Goal: Task Accomplishment & Management: Manage account settings

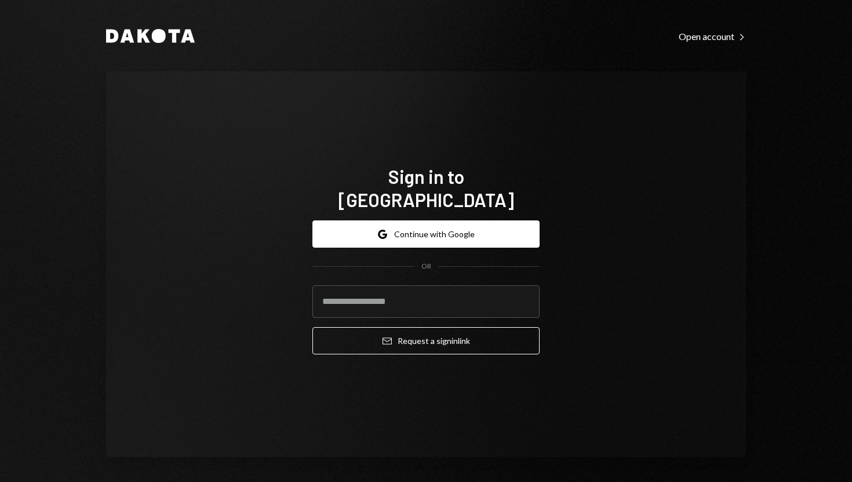
type input "**********"
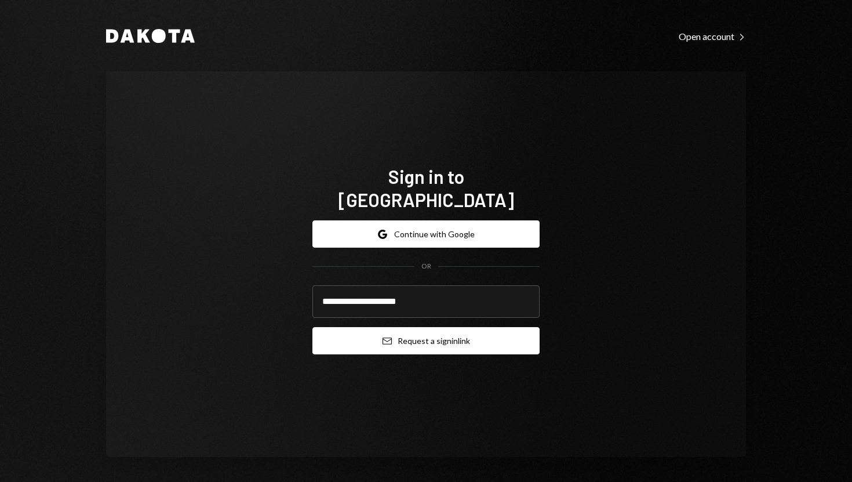
click at [351, 332] on button "Email Request a sign in link" at bounding box center [425, 340] width 227 height 27
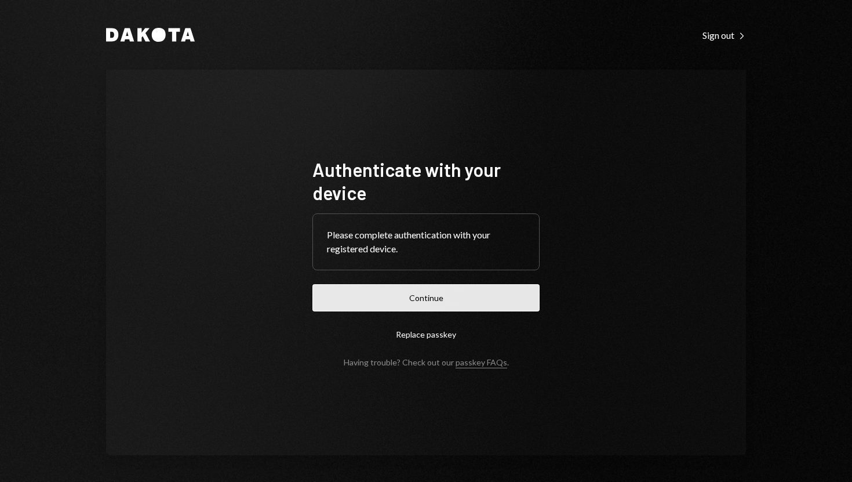
click at [398, 305] on button "Continue" at bounding box center [425, 297] width 227 height 27
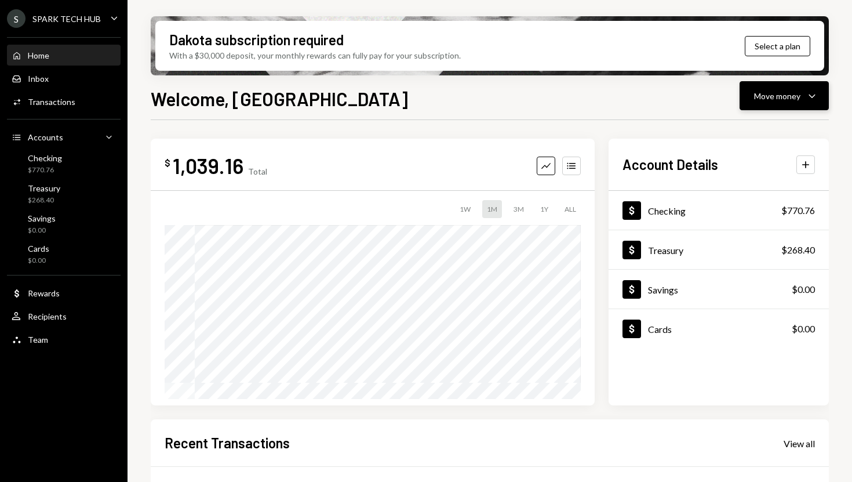
click at [785, 94] on div "Move money" at bounding box center [777, 96] width 46 height 12
click at [756, 136] on div "Send" at bounding box center [775, 131] width 85 height 12
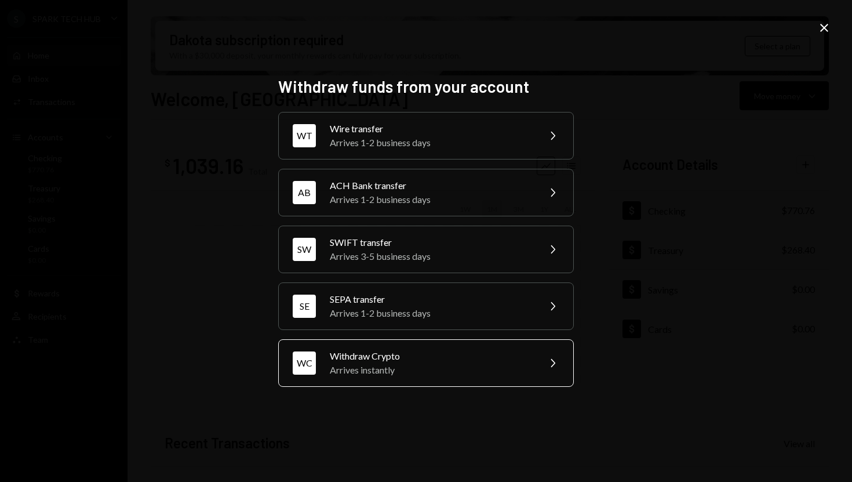
click at [415, 368] on div "Arrives instantly" at bounding box center [431, 370] width 202 height 14
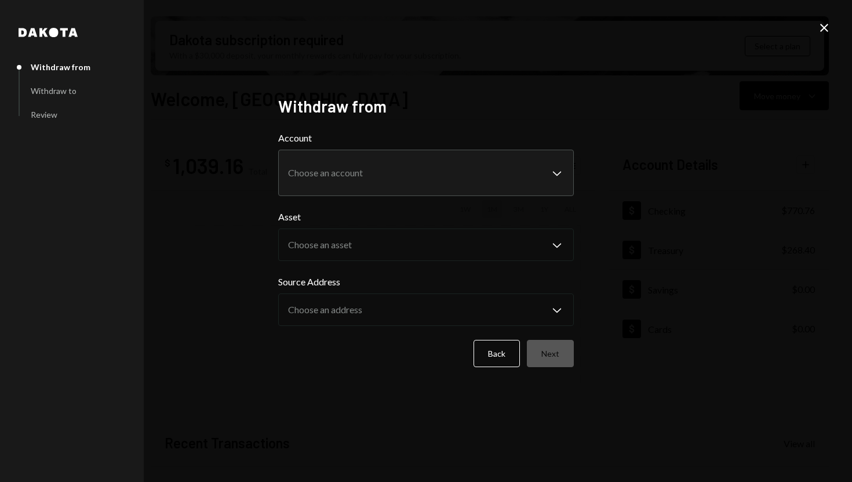
click at [500, 186] on body "S SPARK TECH HUB Caret Down Home Home Inbox Inbox Activities Transactions Accou…" at bounding box center [426, 241] width 852 height 482
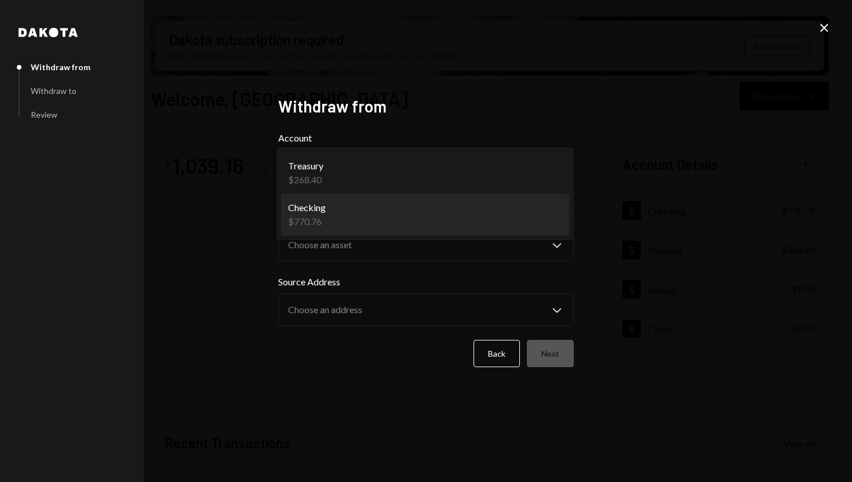
select select "**********"
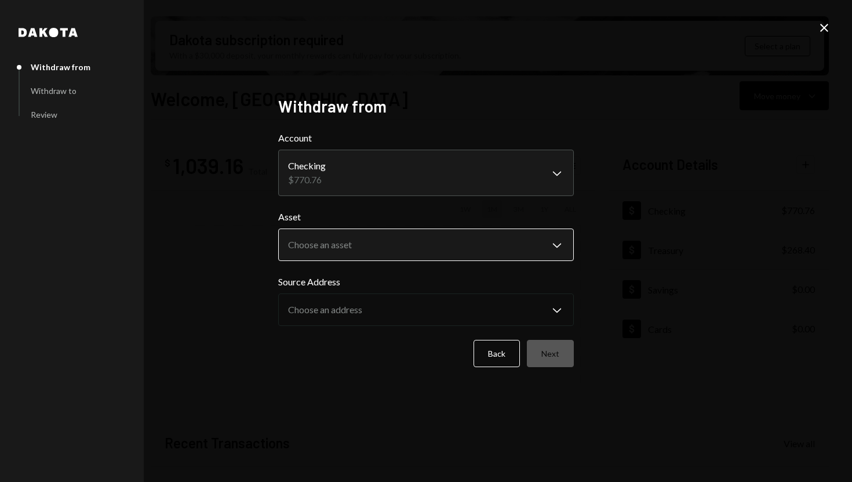
click at [463, 244] on body "S SPARK TECH HUB Caret Down Home Home Inbox Inbox Activities Transactions Accou…" at bounding box center [426, 241] width 852 height 482
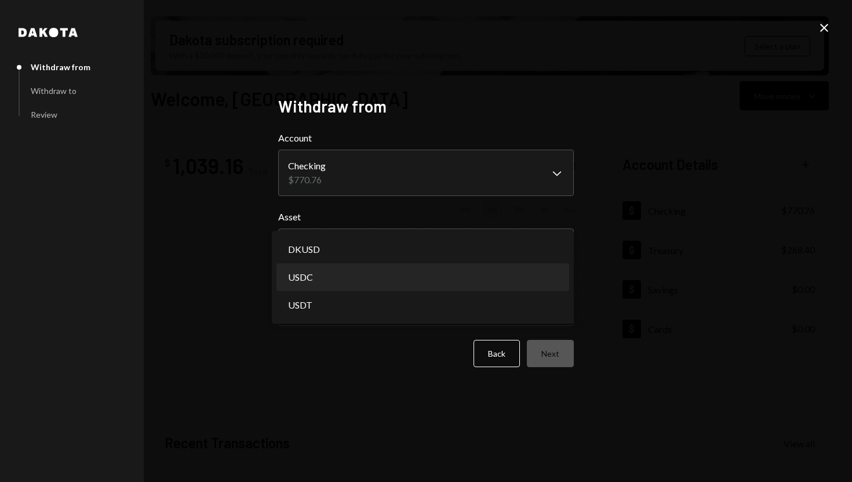
select select "****"
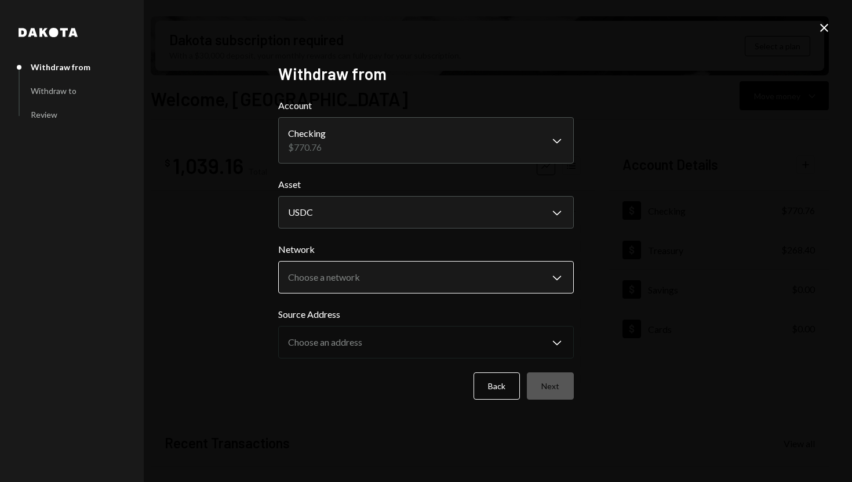
click at [439, 278] on body "S SPARK TECH HUB Caret Down Home Home Inbox Inbox Activities Transactions Accou…" at bounding box center [426, 241] width 852 height 482
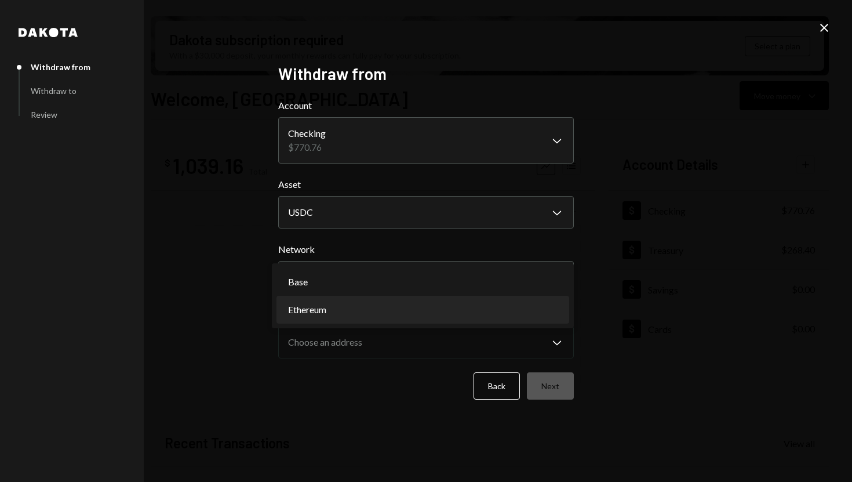
select select "**********"
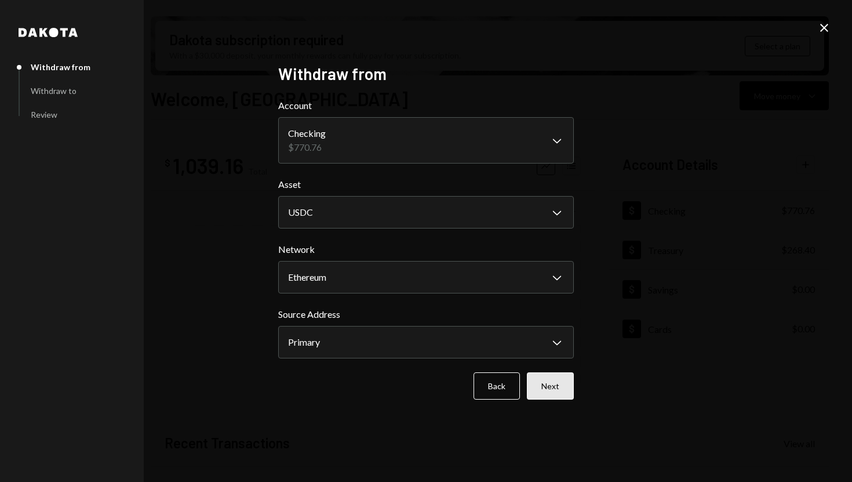
click at [565, 390] on button "Next" at bounding box center [550, 385] width 47 height 27
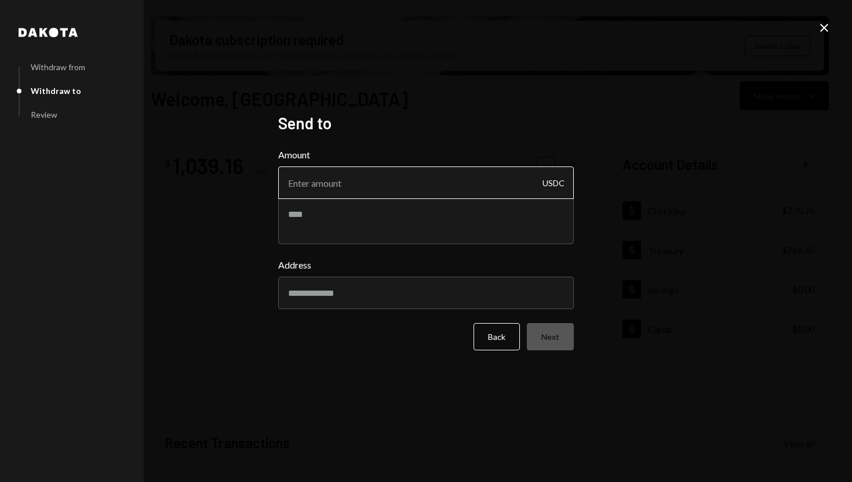
click at [316, 183] on input "Amount" at bounding box center [426, 182] width 296 height 32
click at [311, 293] on input "Address" at bounding box center [426, 293] width 296 height 32
paste input "**********"
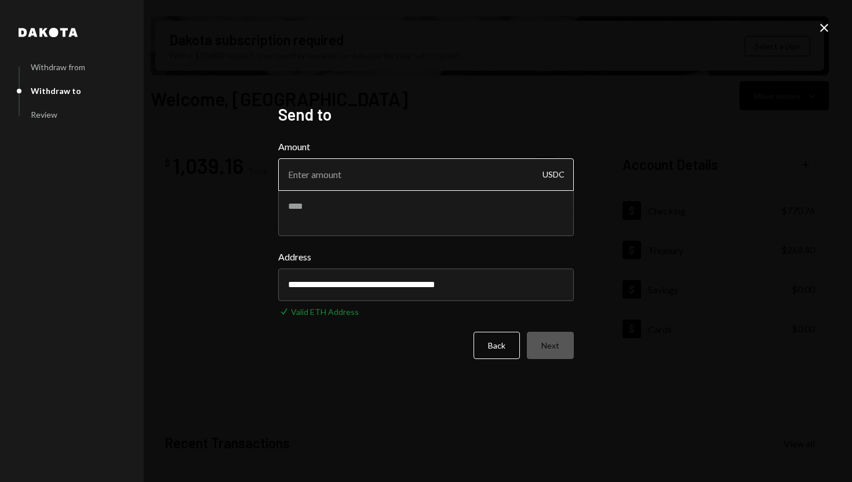
type input "**********"
click at [329, 174] on input "Amount" at bounding box center [426, 174] width 296 height 32
type input "760"
click at [550, 334] on button "Next" at bounding box center [550, 345] width 47 height 27
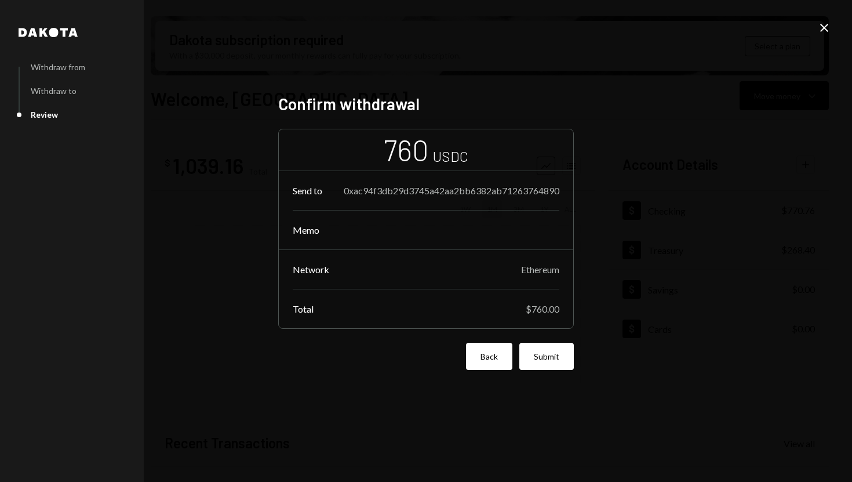
click at [494, 351] on button "Back" at bounding box center [489, 356] width 46 height 27
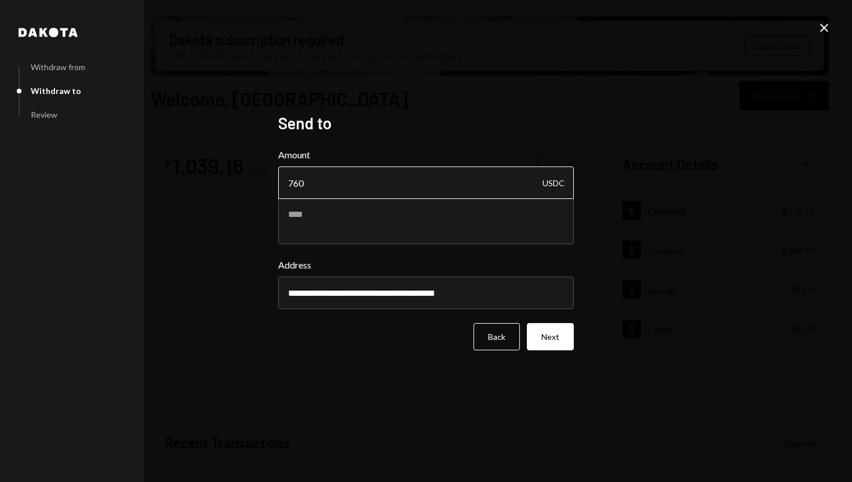
click at [333, 191] on input "760" at bounding box center [426, 182] width 296 height 32
type input "7"
click at [548, 344] on form "**********" at bounding box center [426, 249] width 296 height 202
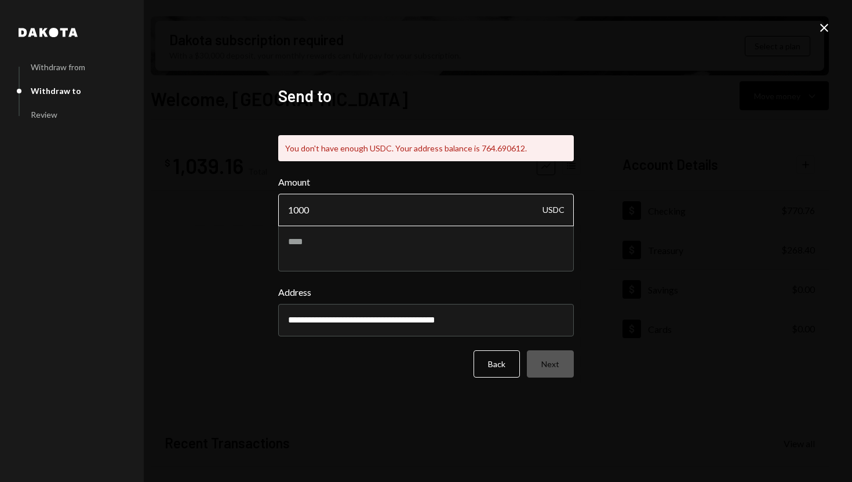
click at [369, 207] on input "1000" at bounding box center [426, 210] width 296 height 32
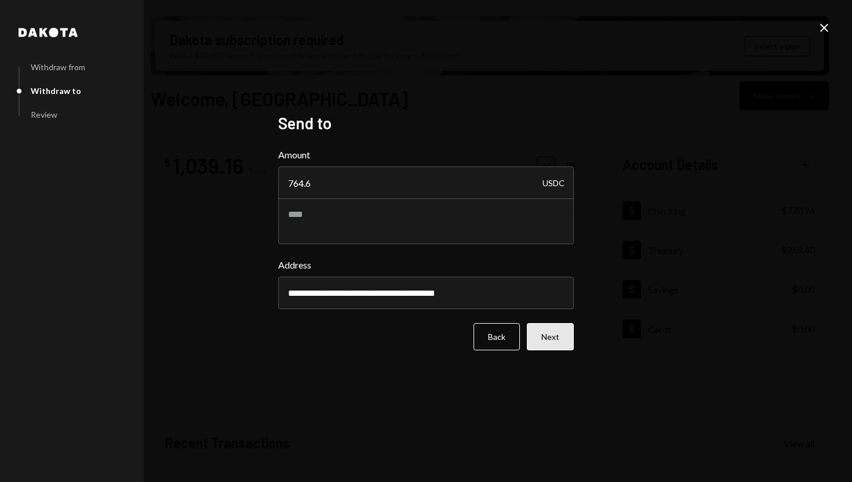
type input "764.6"
click at [563, 344] on button "Next" at bounding box center [550, 336] width 47 height 27
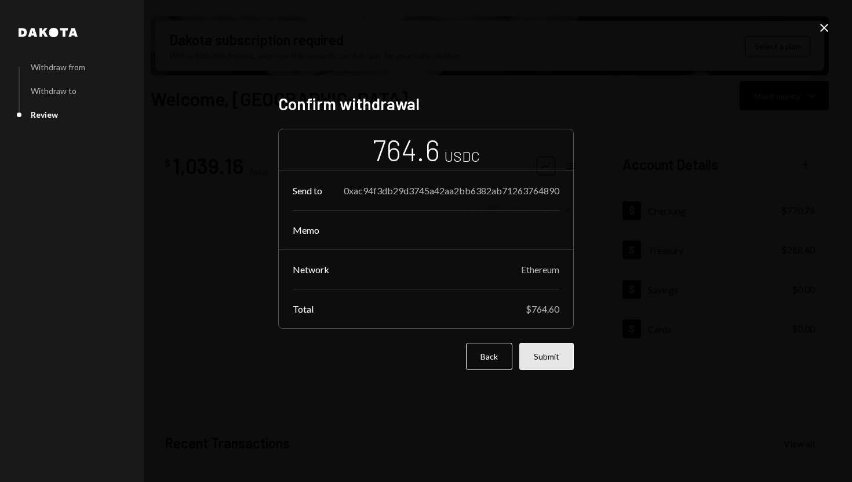
click at [541, 352] on button "Submit" at bounding box center [546, 356] width 54 height 27
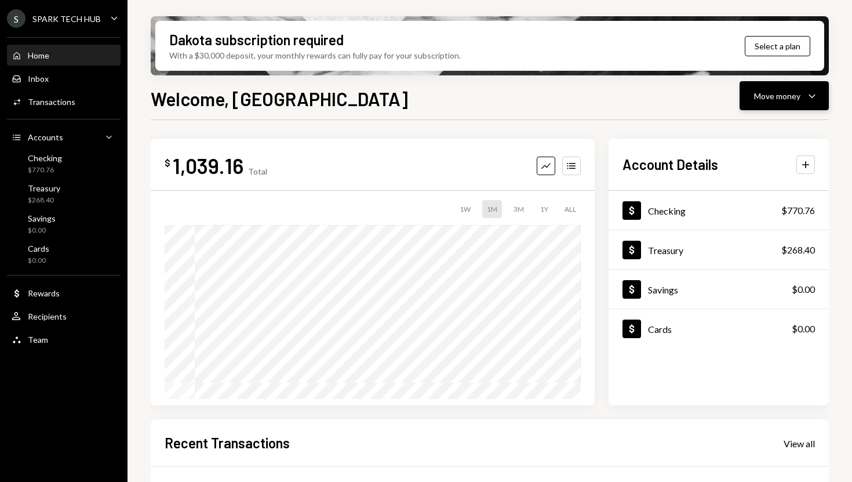
click at [784, 101] on div "Move money" at bounding box center [777, 96] width 46 height 12
click at [765, 129] on div "Send" at bounding box center [775, 131] width 85 height 12
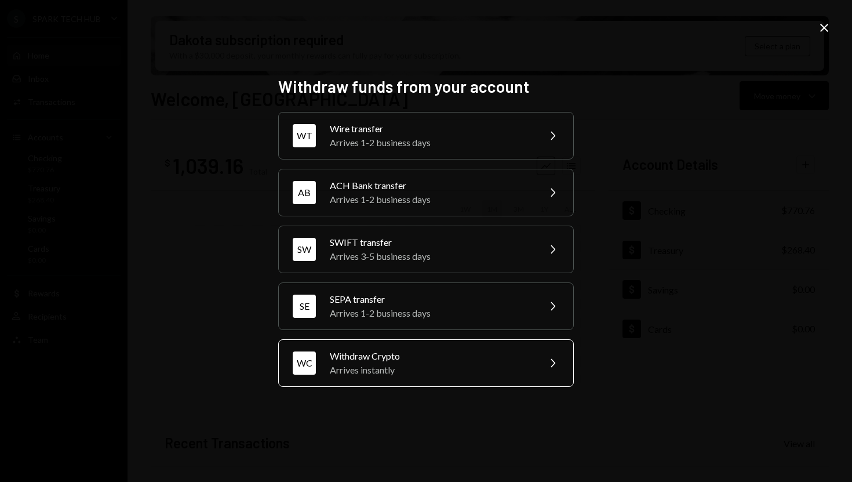
click at [459, 353] on div "Withdraw Crypto" at bounding box center [431, 356] width 202 height 14
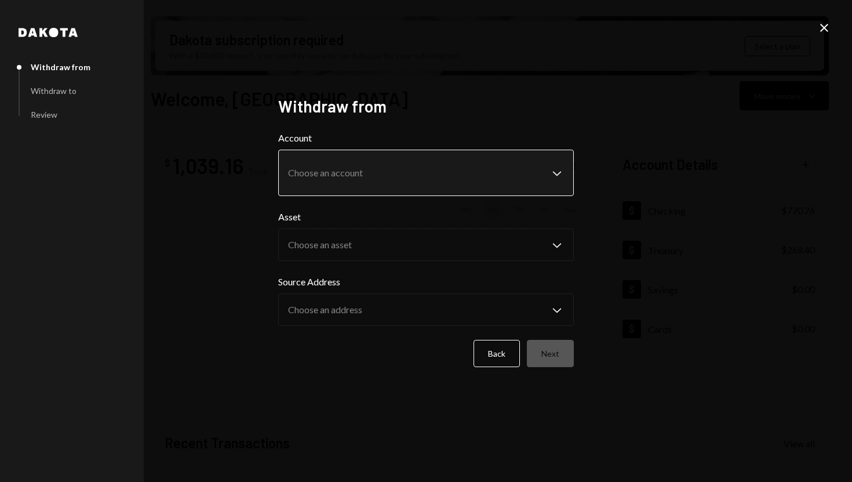
click at [526, 168] on body "S SPARK TECH HUB Caret Down Home Home Inbox Inbox Activities Transactions Accou…" at bounding box center [426, 241] width 852 height 482
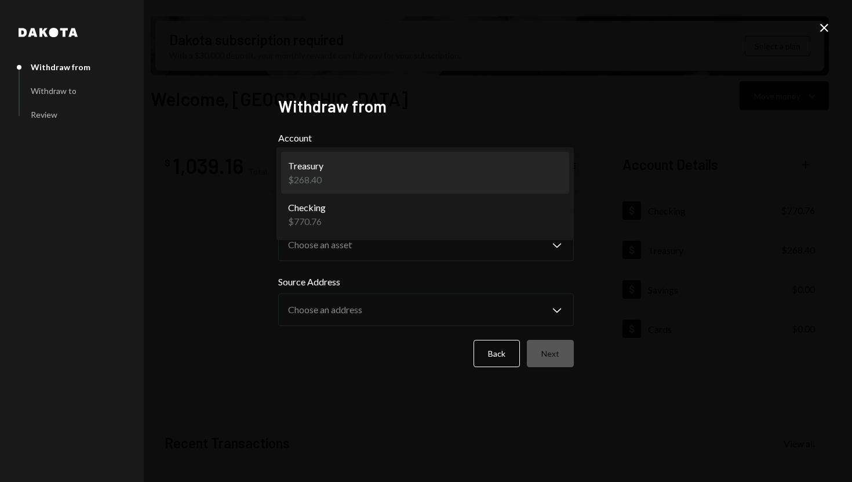
select select "**********"
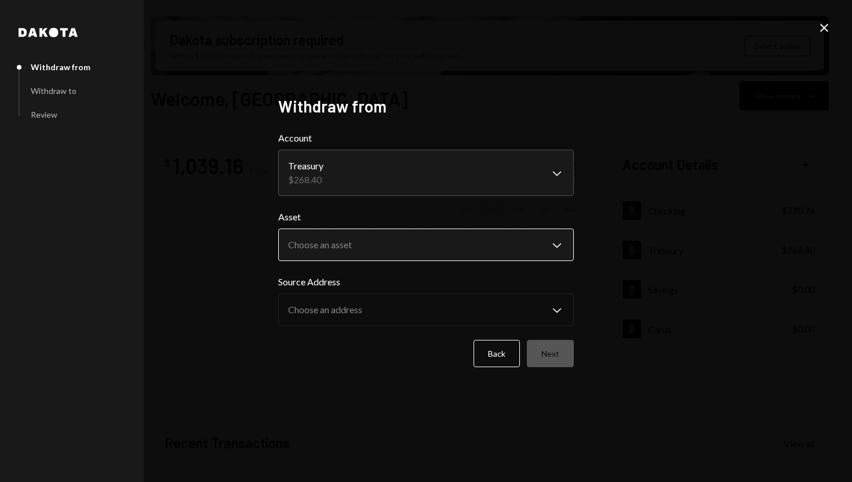
click at [525, 247] on body "S SPARK TECH HUB Caret Down Home Home Inbox Inbox Activities Transactions Accou…" at bounding box center [426, 241] width 852 height 482
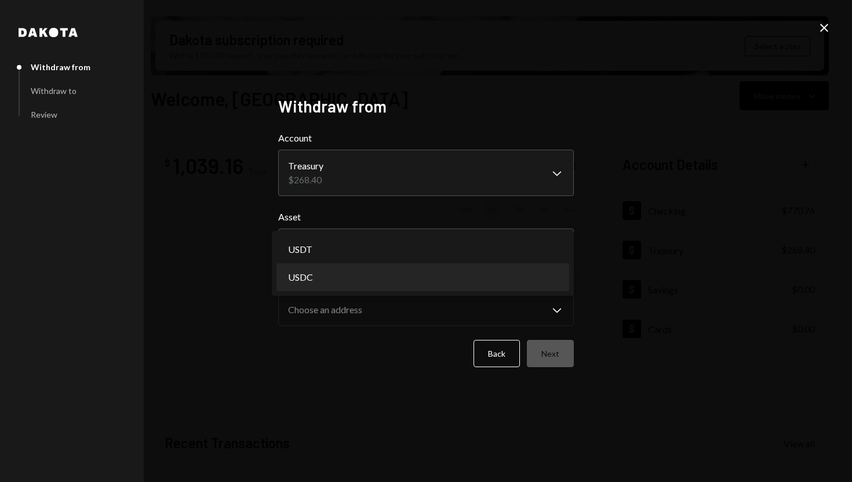
select select "****"
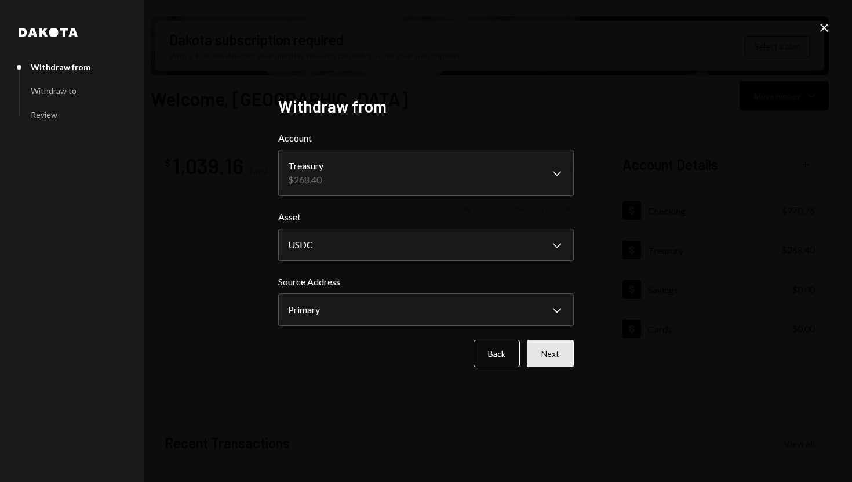
click at [552, 354] on button "Next" at bounding box center [550, 353] width 47 height 27
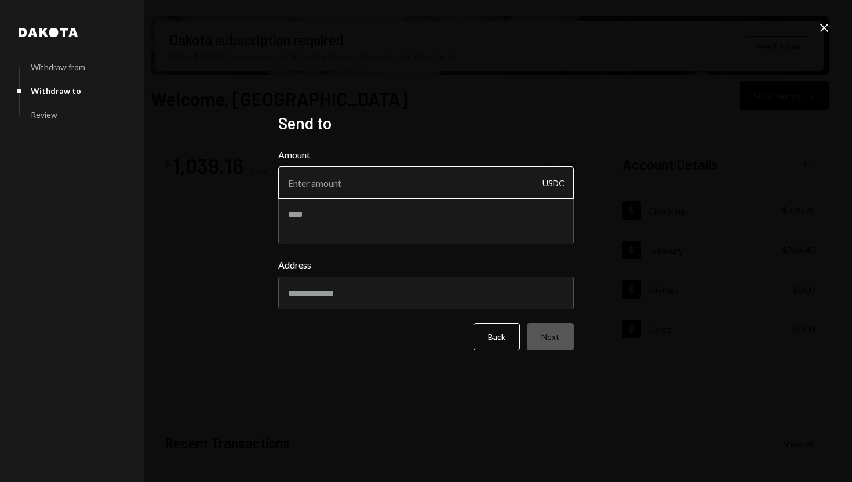
click at [403, 186] on input "Amount" at bounding box center [426, 182] width 296 height 32
click at [333, 293] on div "Address" at bounding box center [426, 283] width 296 height 51
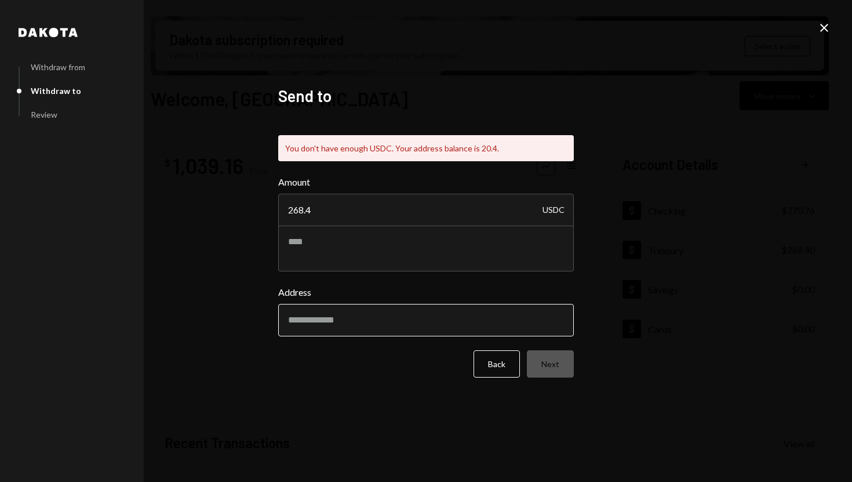
paste input "0943293745422638271263764890"
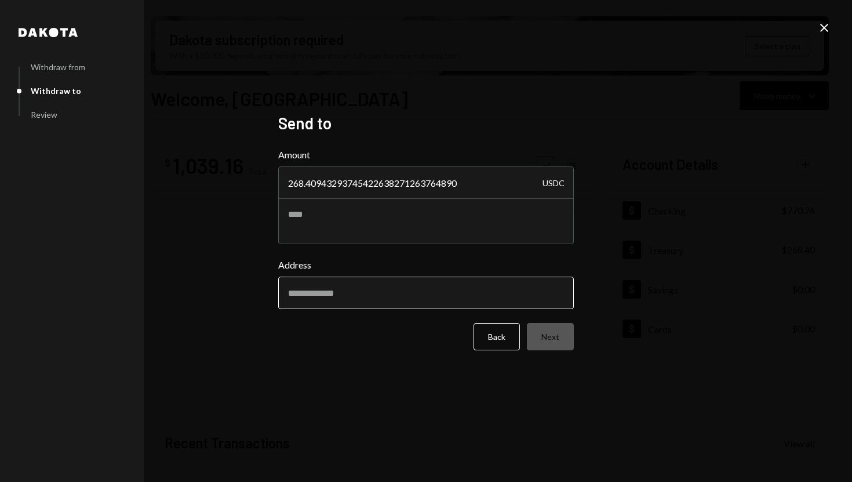
click at [332, 296] on div "Address" at bounding box center [426, 283] width 296 height 51
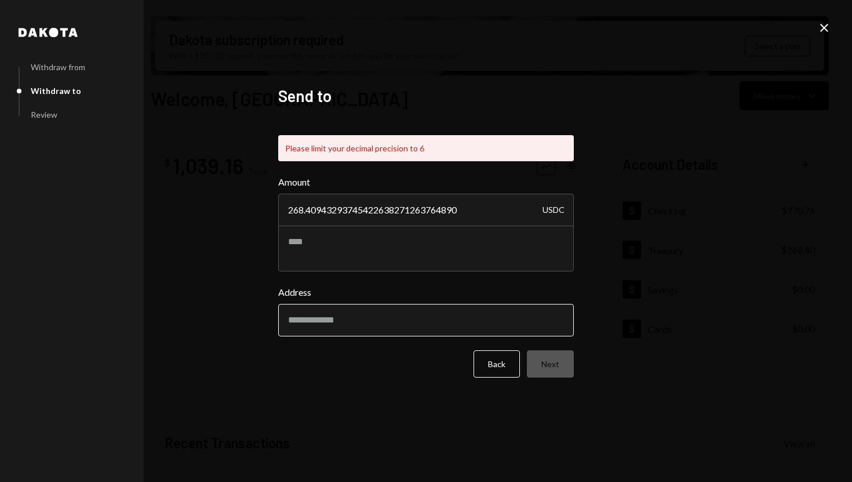
paste input "0943293745422638271263764890"
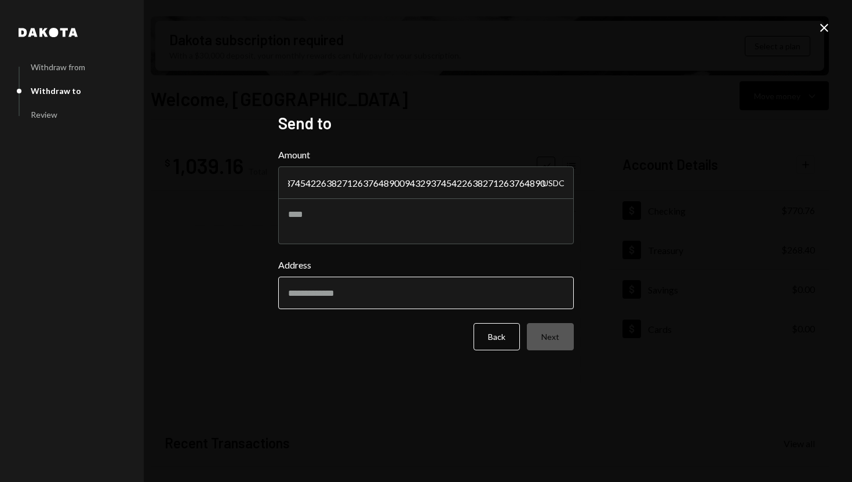
click at [326, 296] on input "Address" at bounding box center [426, 293] width 296 height 32
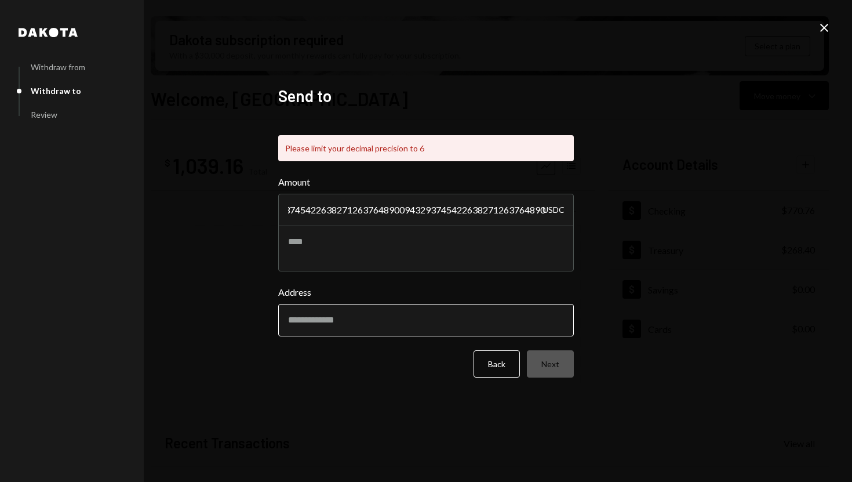
paste input "0943293745422638271263764890"
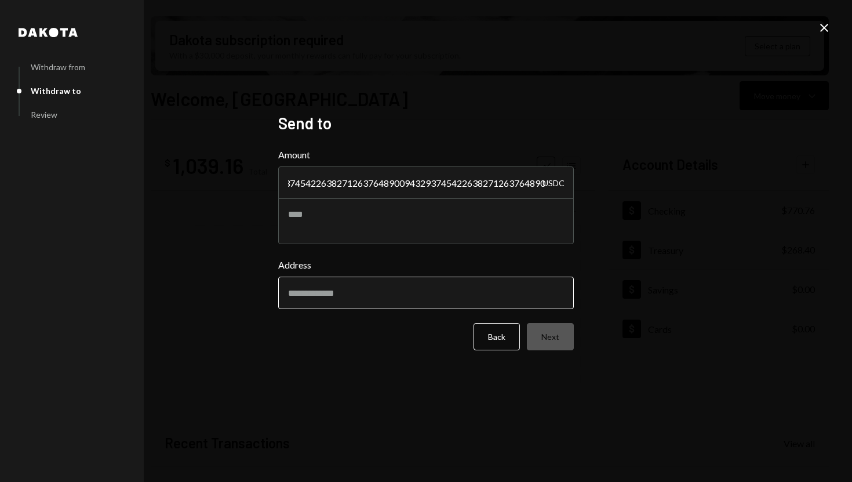
type input "268.409432937454226382712637648900943293745422638271263764890094329374542263827…"
click at [326, 296] on div "Address" at bounding box center [426, 283] width 296 height 51
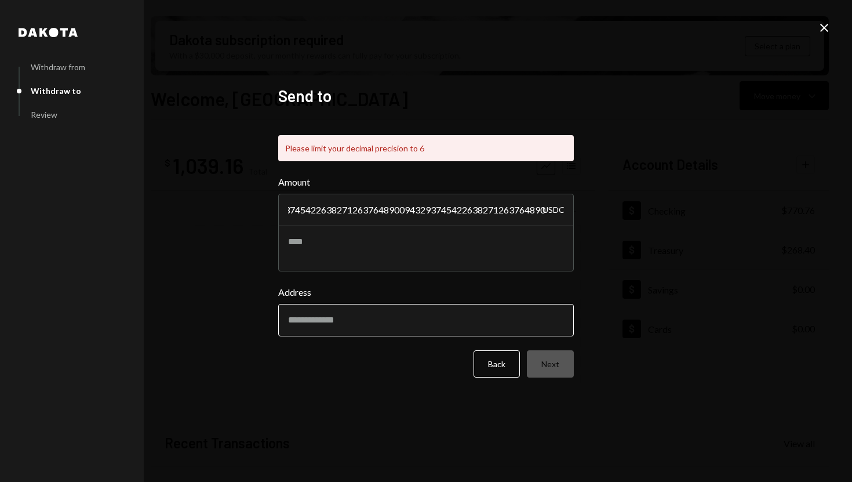
scroll to position [0, 218]
click at [299, 321] on input "Address" at bounding box center [426, 320] width 296 height 32
paste input "**********"
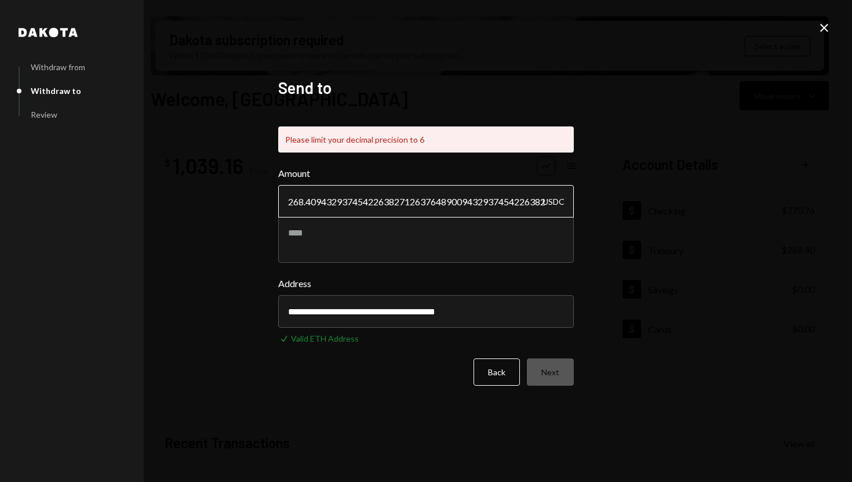
type input "**********"
click at [318, 206] on input "268.409432937454226382712637648900943293745422638271263764890094329374542263827…" at bounding box center [426, 201] width 296 height 32
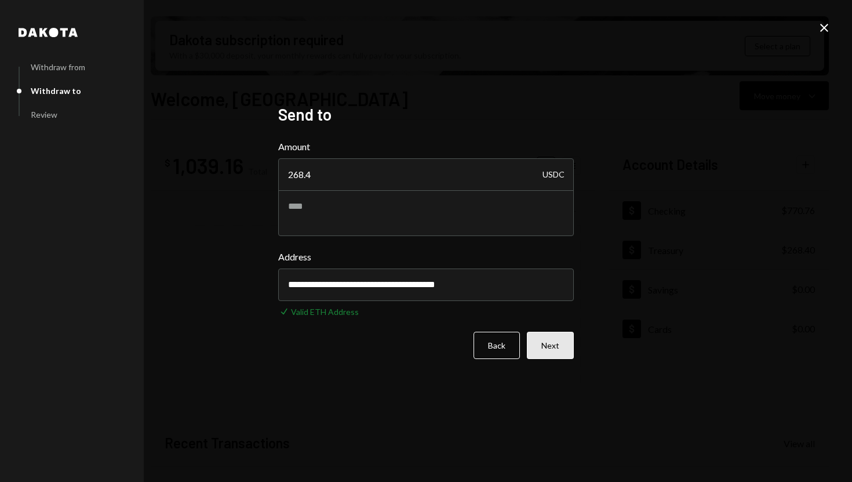
type input "268.4"
click at [563, 353] on form "**********" at bounding box center [426, 249] width 296 height 219
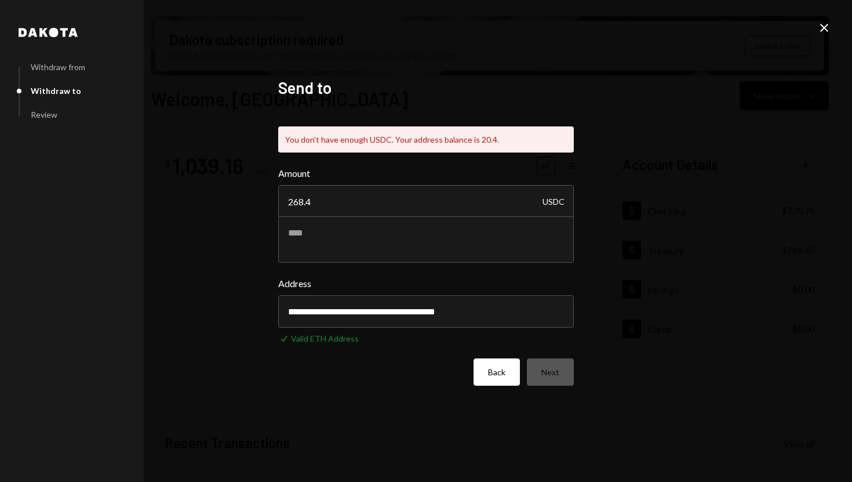
click at [490, 373] on button "Back" at bounding box center [497, 371] width 46 height 27
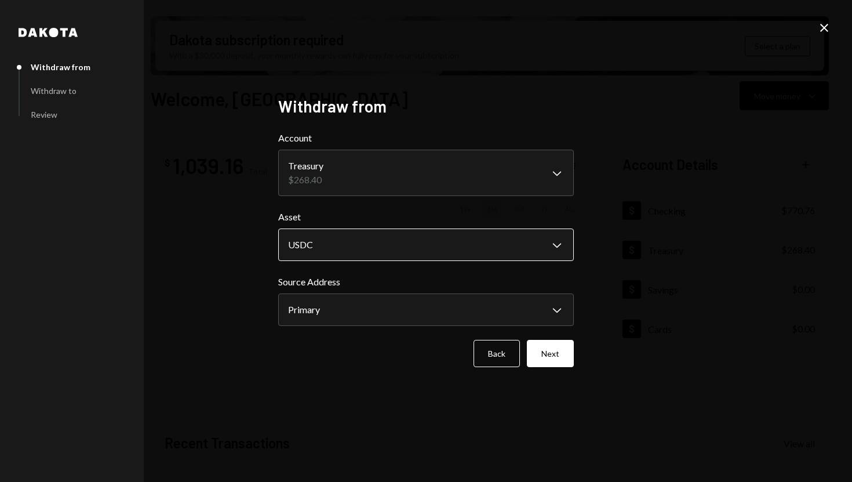
click at [459, 239] on body "S SPARK TECH HUB Caret Down Home Home Inbox Inbox Activities Transactions Accou…" at bounding box center [426, 241] width 852 height 482
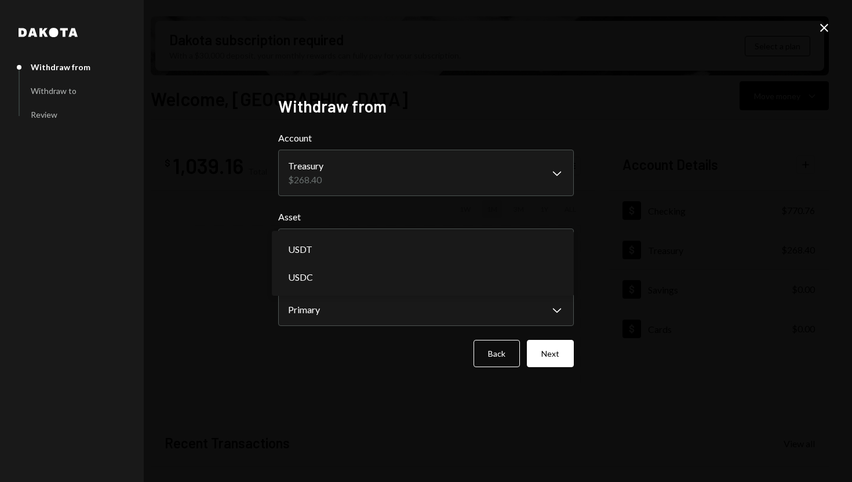
click at [625, 279] on div "**********" at bounding box center [426, 241] width 852 height 482
click at [824, 25] on icon "Close" at bounding box center [824, 28] width 14 height 14
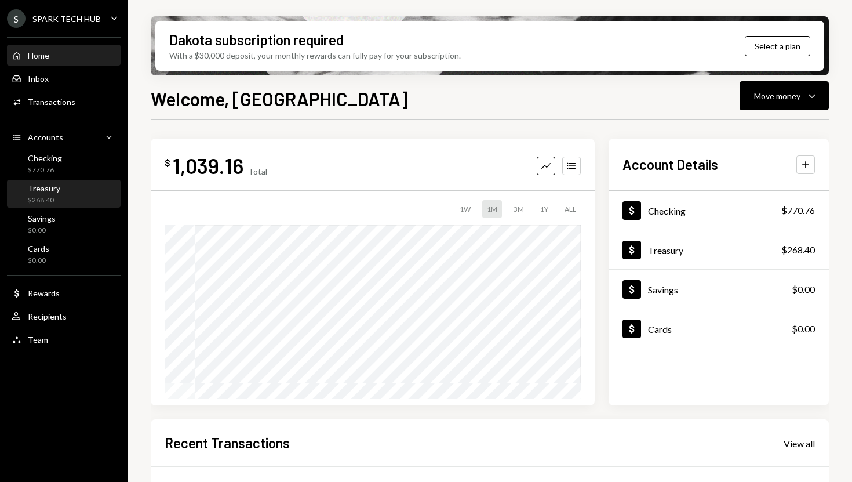
click at [76, 201] on div "Treasury $268.40" at bounding box center [64, 194] width 104 height 22
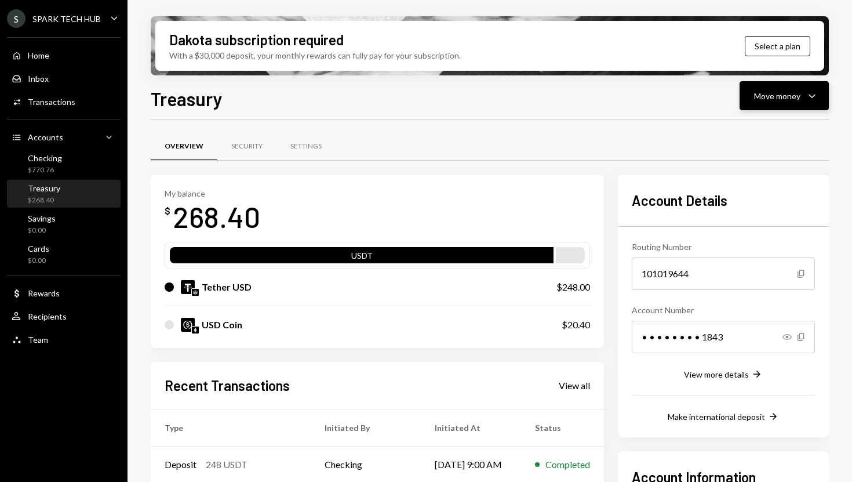
click at [771, 91] on div "Move money" at bounding box center [777, 96] width 46 height 12
click at [754, 122] on div "Withdraw Send" at bounding box center [766, 131] width 116 height 26
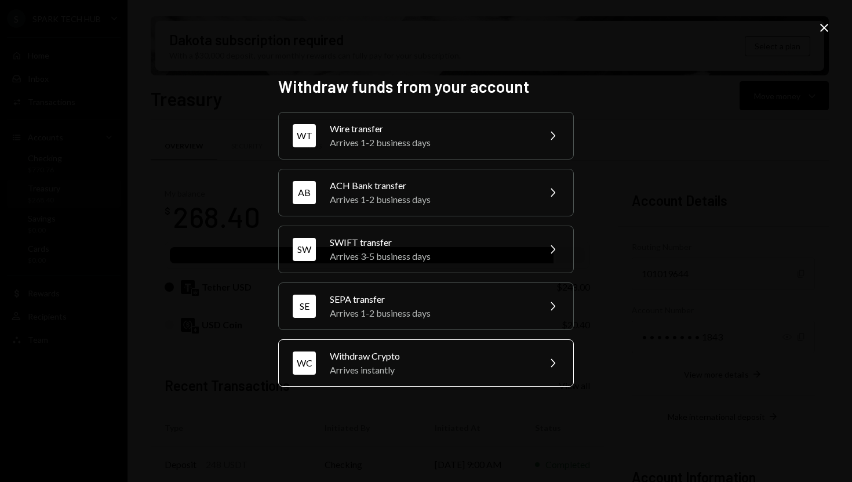
click at [416, 365] on div "Arrives instantly" at bounding box center [431, 370] width 202 height 14
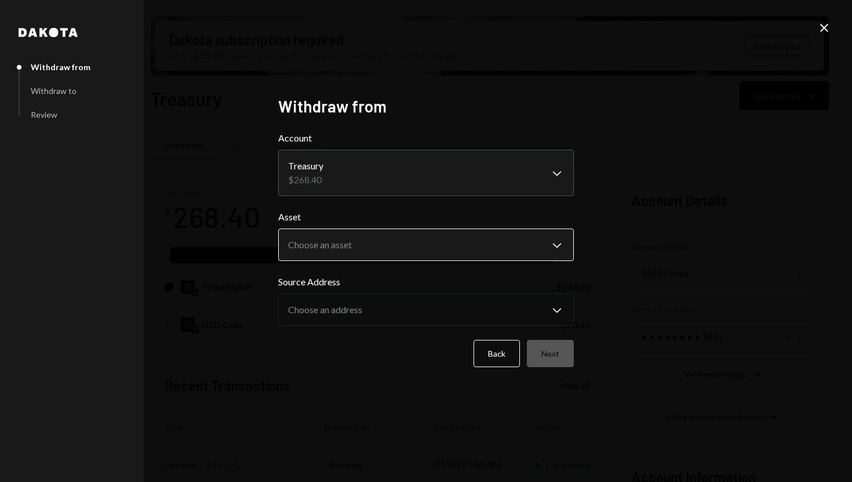
click at [383, 253] on body "S SPARK TECH HUB Caret Down Home Home Inbox Inbox Activities Transactions Accou…" at bounding box center [426, 241] width 852 height 482
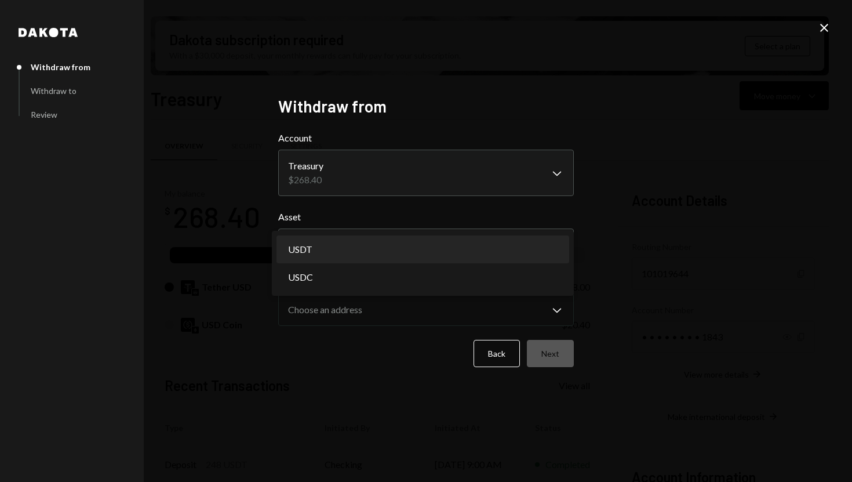
select select "****"
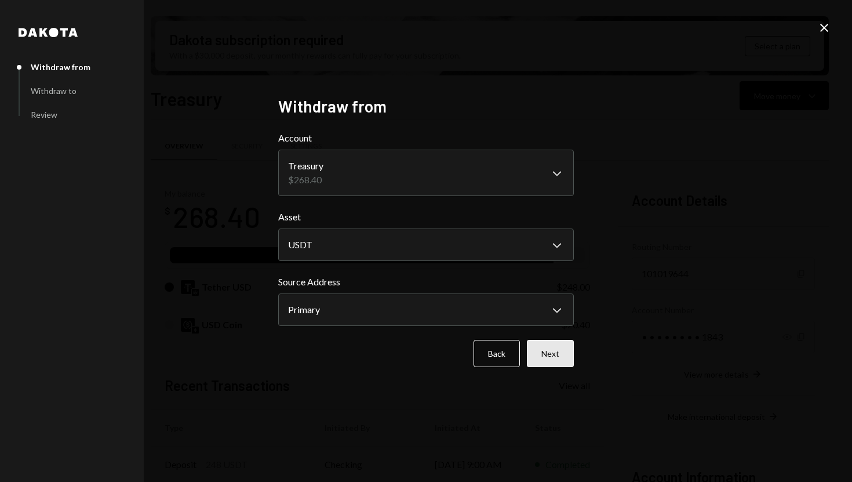
click at [557, 355] on button "Next" at bounding box center [550, 353] width 47 height 27
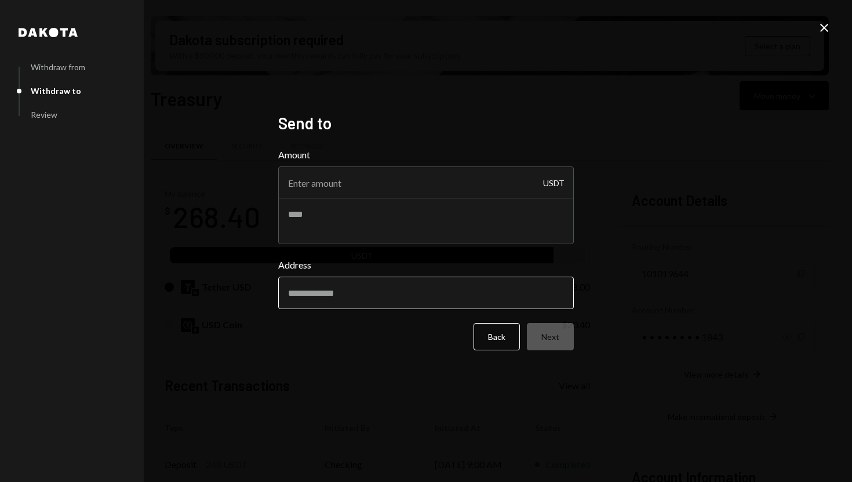
click at [328, 304] on input "Address" at bounding box center [426, 293] width 296 height 32
paste input "**********"
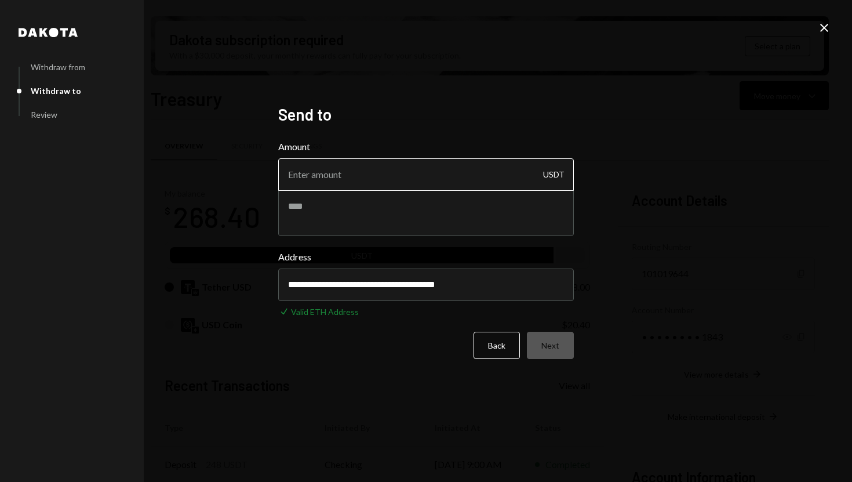
type input "**********"
click at [329, 183] on input "Amount" at bounding box center [426, 174] width 296 height 32
click at [544, 342] on form "**********" at bounding box center [426, 249] width 296 height 219
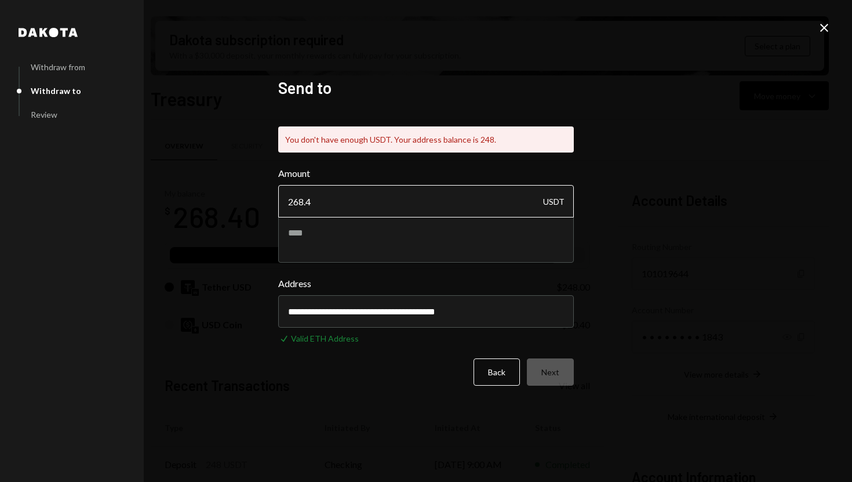
click at [385, 206] on input "268.4" at bounding box center [426, 201] width 296 height 32
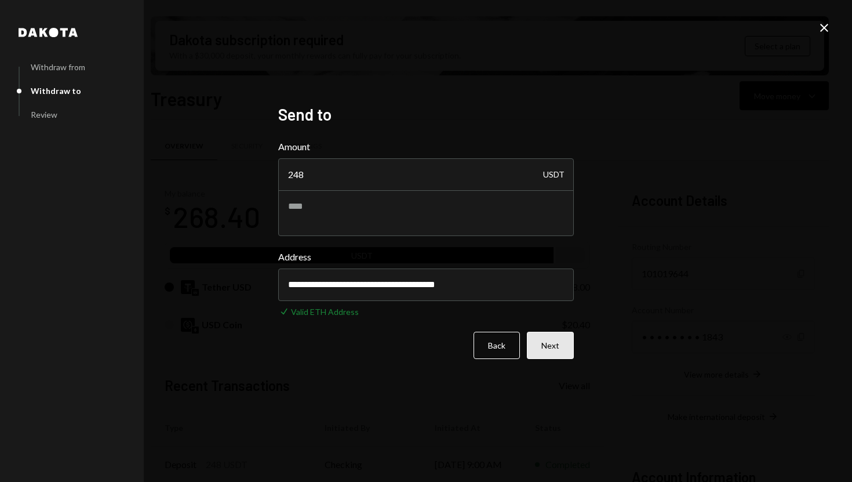
type input "248"
click at [545, 357] on button "Next" at bounding box center [550, 345] width 47 height 27
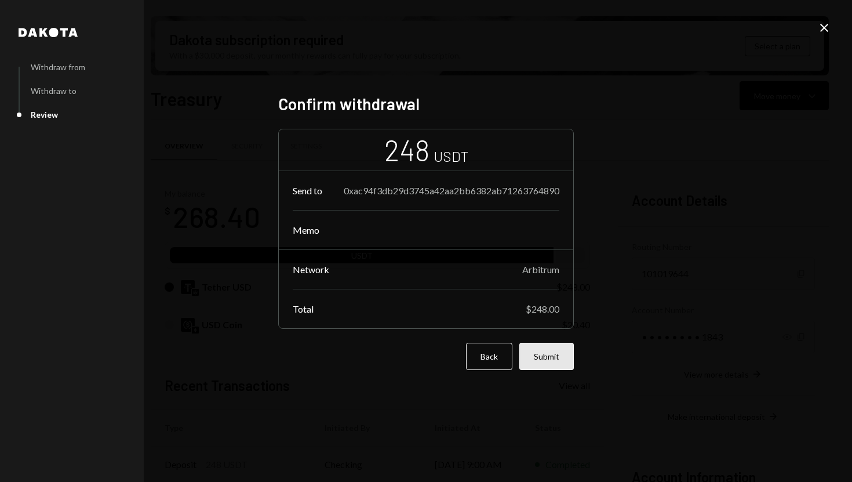
click at [536, 353] on button "Submit" at bounding box center [546, 356] width 54 height 27
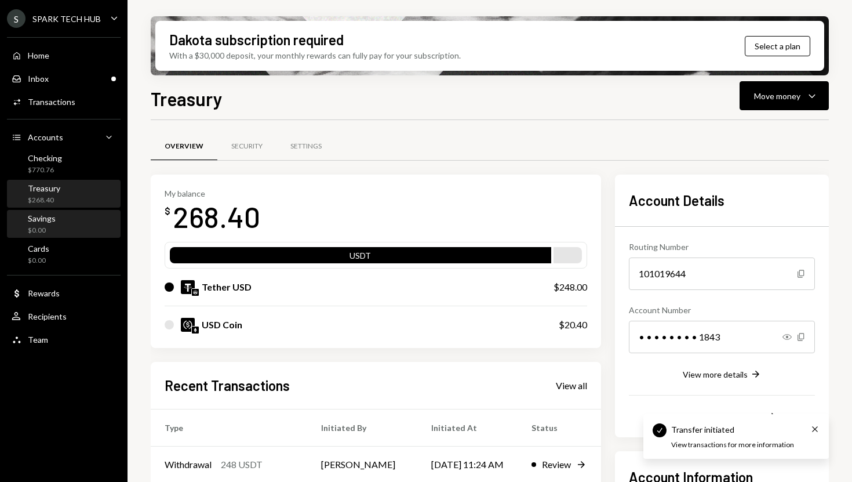
click at [62, 218] on div "Savings $0.00" at bounding box center [64, 224] width 104 height 22
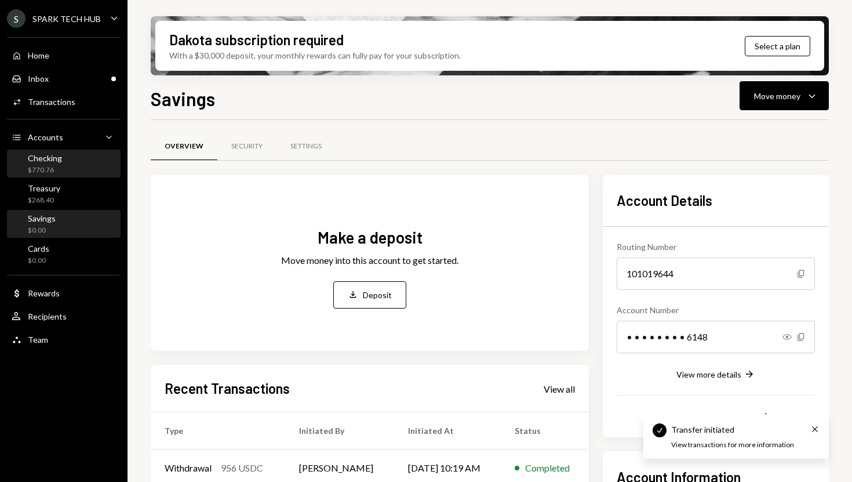
click at [64, 164] on div "Checking $770.76" at bounding box center [64, 164] width 104 height 22
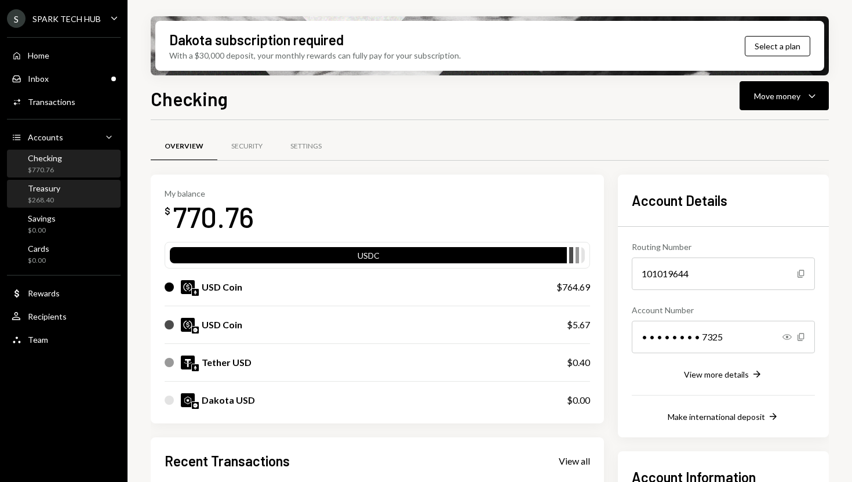
click at [64, 187] on div "Treasury $268.40" at bounding box center [64, 194] width 104 height 22
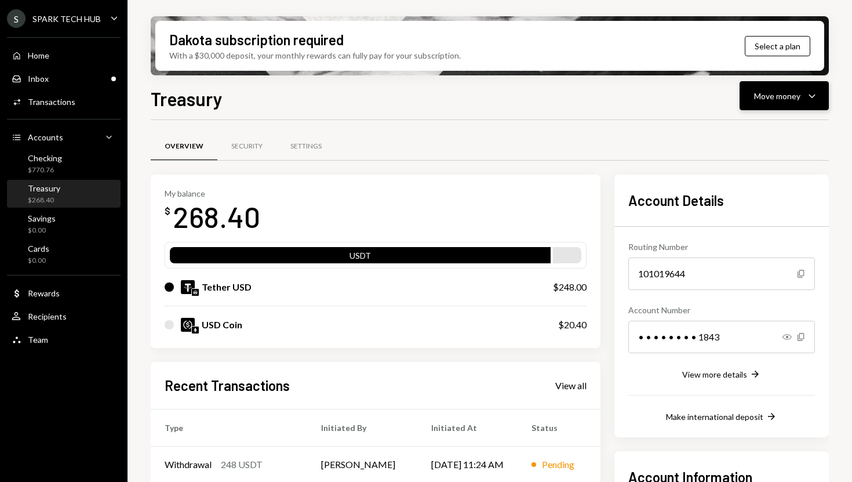
click at [803, 83] on button "Move money Caret Down" at bounding box center [784, 95] width 89 height 29
click at [750, 137] on div "Withdraw Send" at bounding box center [766, 131] width 116 height 26
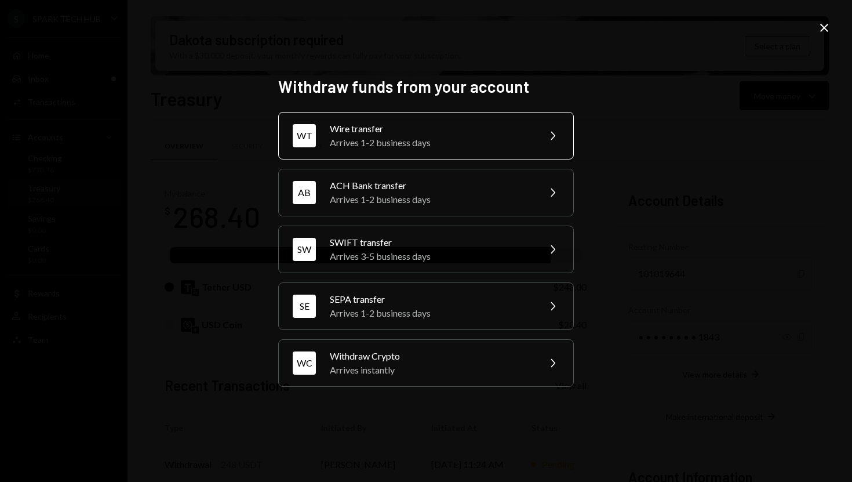
click at [457, 140] on div "Arrives 1-2 business days" at bounding box center [431, 143] width 202 height 14
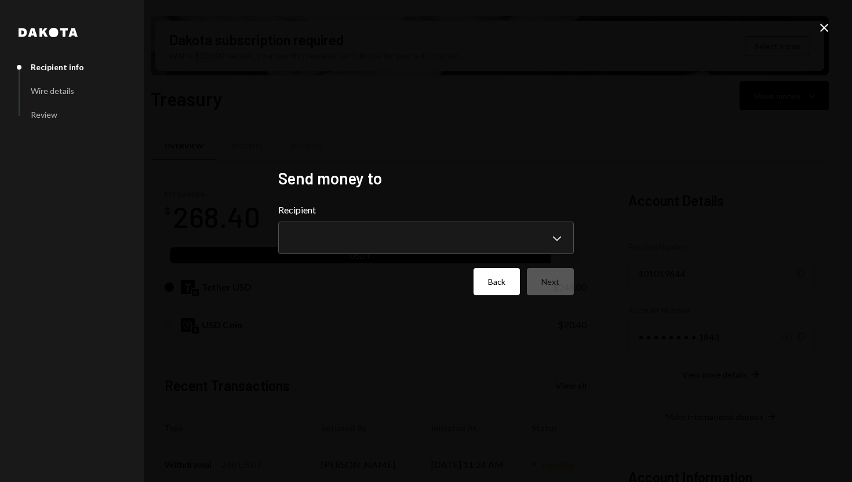
click at [510, 288] on button "Back" at bounding box center [497, 281] width 46 height 27
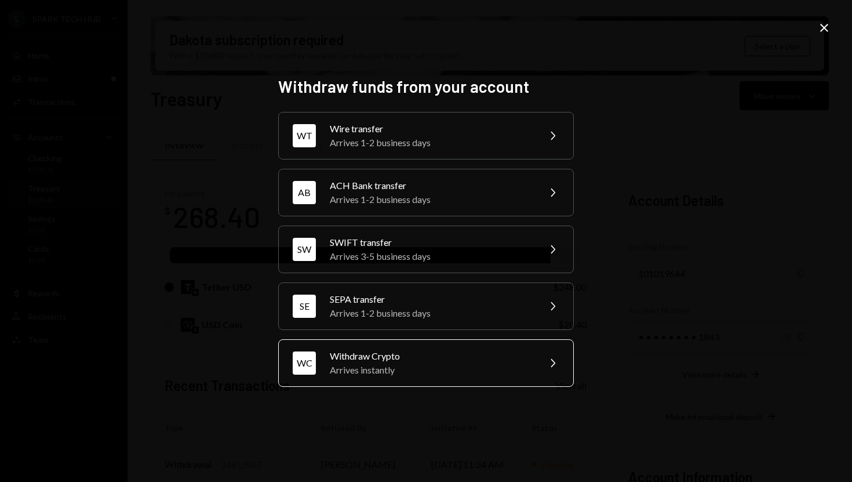
click at [427, 362] on div "Withdraw Crypto" at bounding box center [431, 356] width 202 height 14
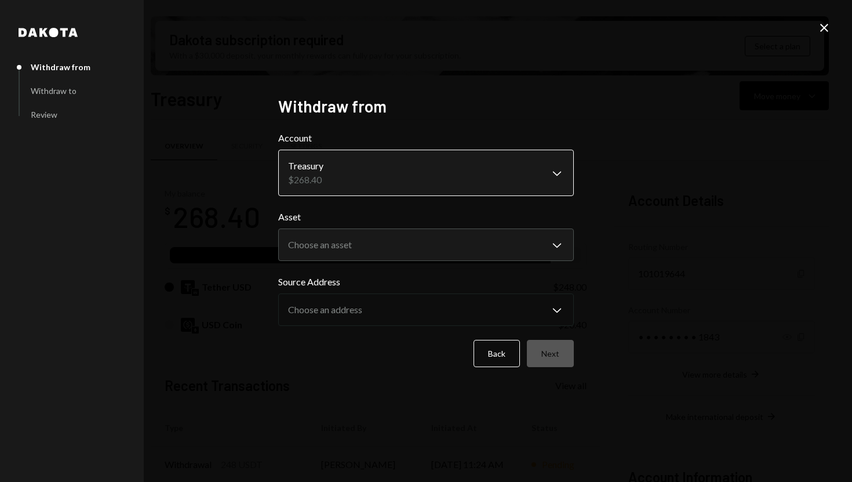
click at [450, 188] on body "S SPARK TECH HUB Caret Down Home Home Inbox Inbox Activities Transactions Accou…" at bounding box center [426, 241] width 852 height 482
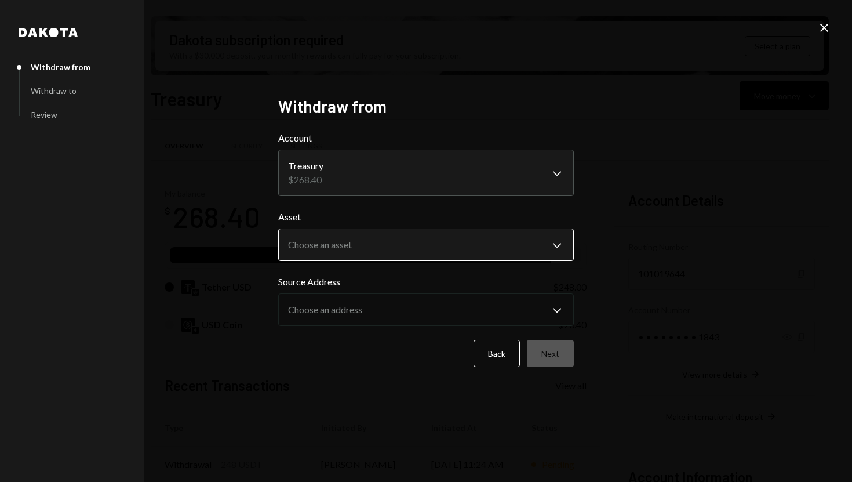
click at [434, 245] on body "S SPARK TECH HUB Caret Down Home Home Inbox Inbox Activities Transactions Accou…" at bounding box center [426, 241] width 852 height 482
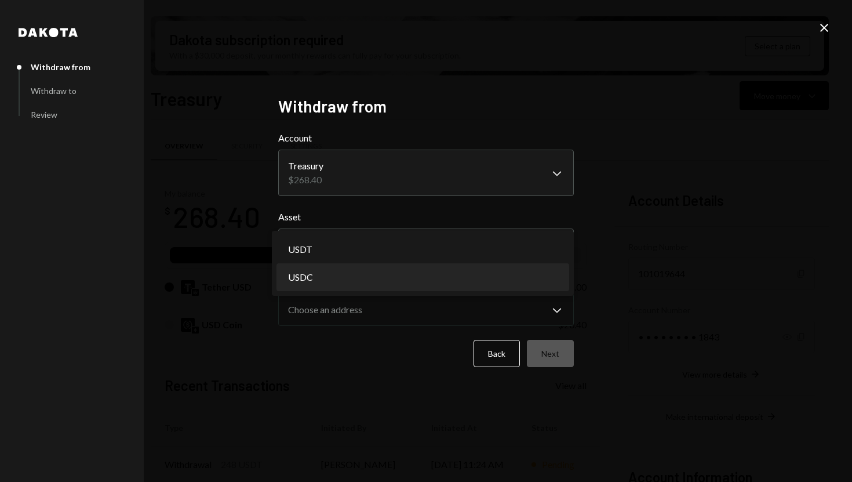
select select "****"
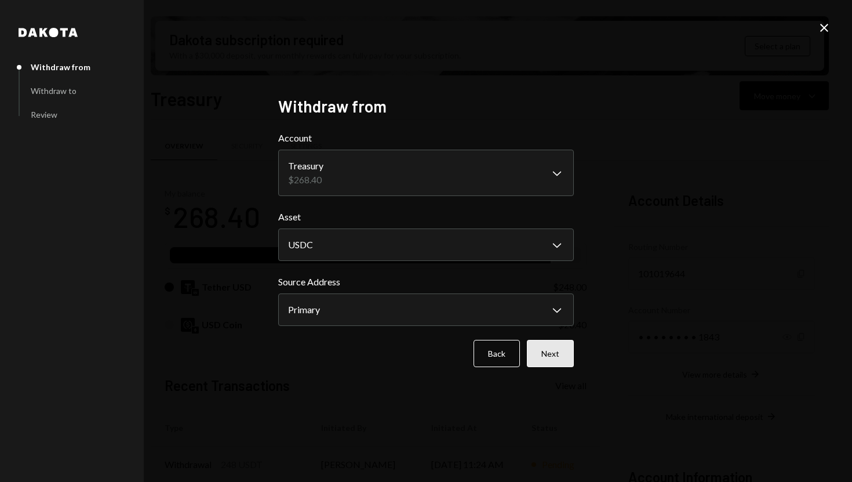
click at [541, 340] on button "Next" at bounding box center [550, 353] width 47 height 27
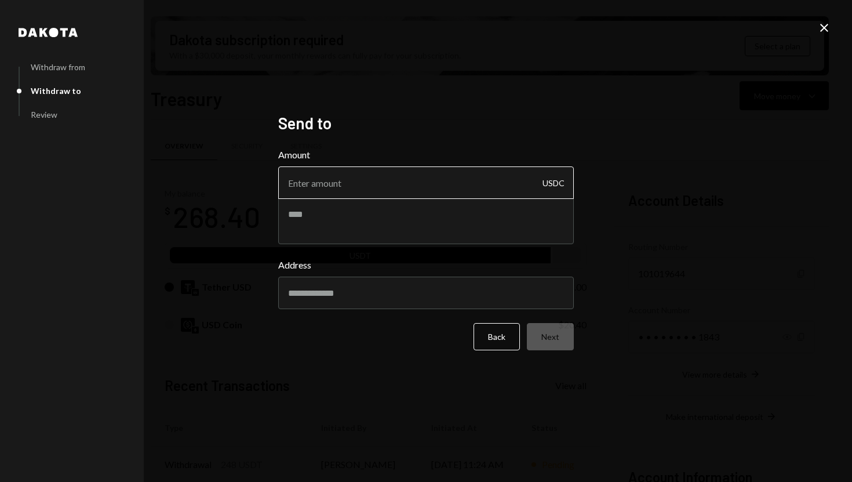
click at [354, 190] on input "Amount" at bounding box center [426, 182] width 296 height 32
type input "20"
click at [318, 294] on input "Address" at bounding box center [426, 293] width 296 height 32
paste input "**********"
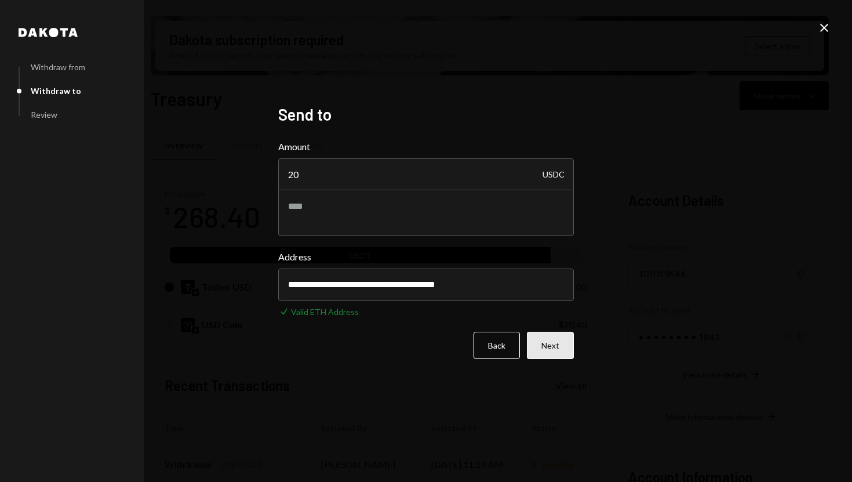
type input "**********"
click at [550, 343] on button "Next" at bounding box center [550, 345] width 47 height 27
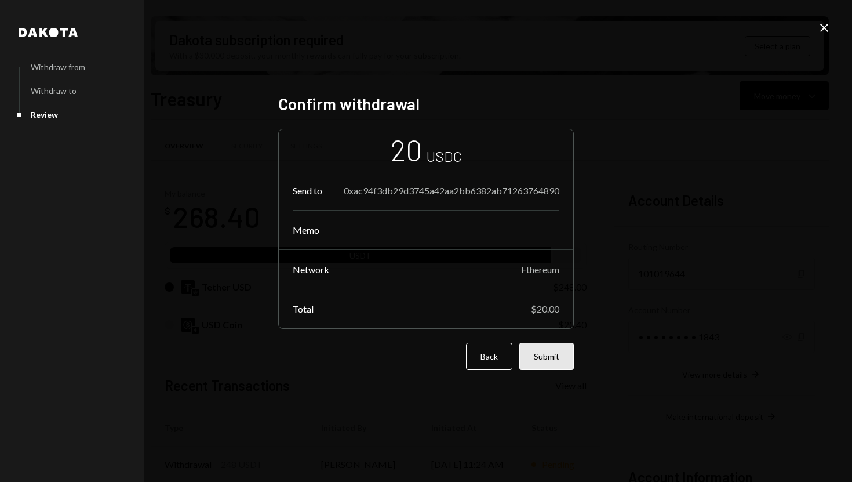
click at [555, 349] on button "Submit" at bounding box center [546, 356] width 54 height 27
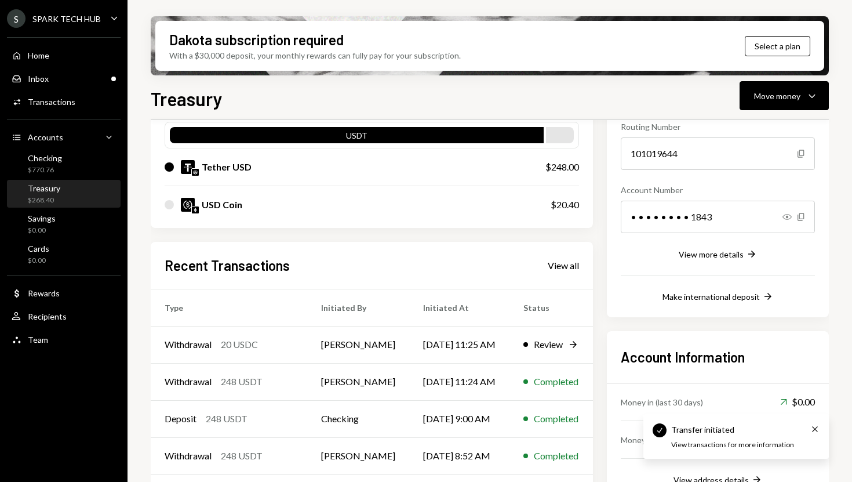
scroll to position [144, 0]
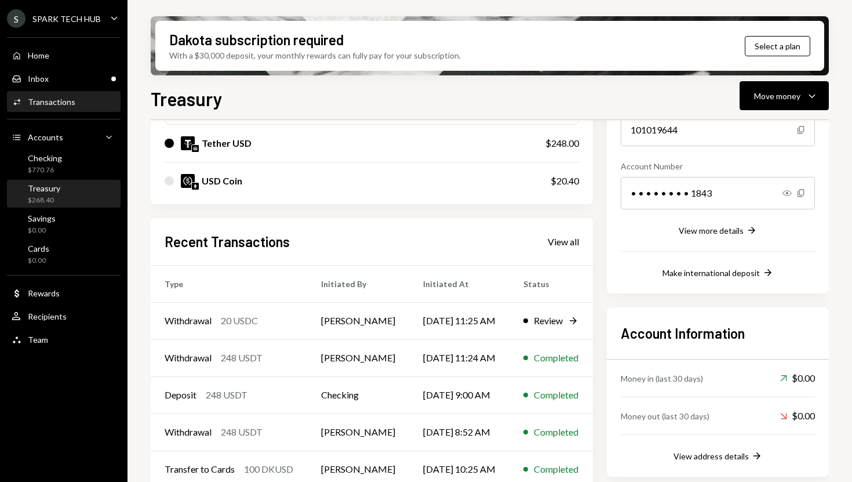
click at [74, 102] on div "Activities Transactions" at bounding box center [64, 102] width 104 height 10
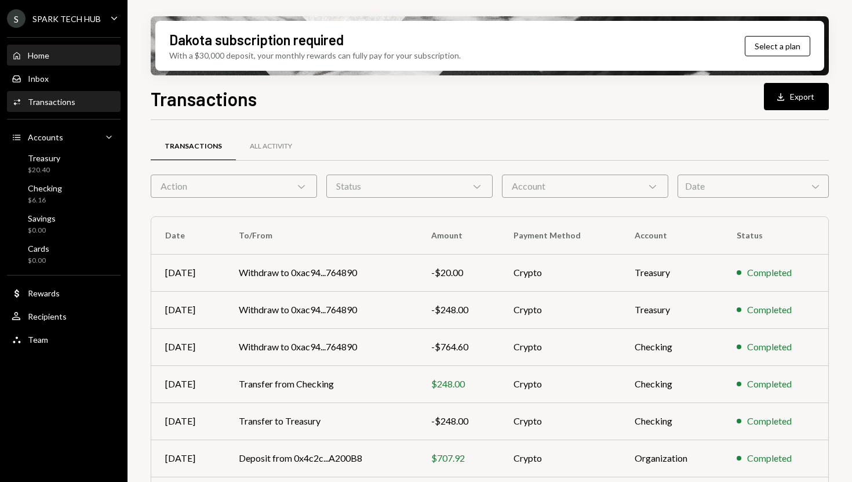
click at [58, 64] on div "Home Home" at bounding box center [64, 56] width 104 height 20
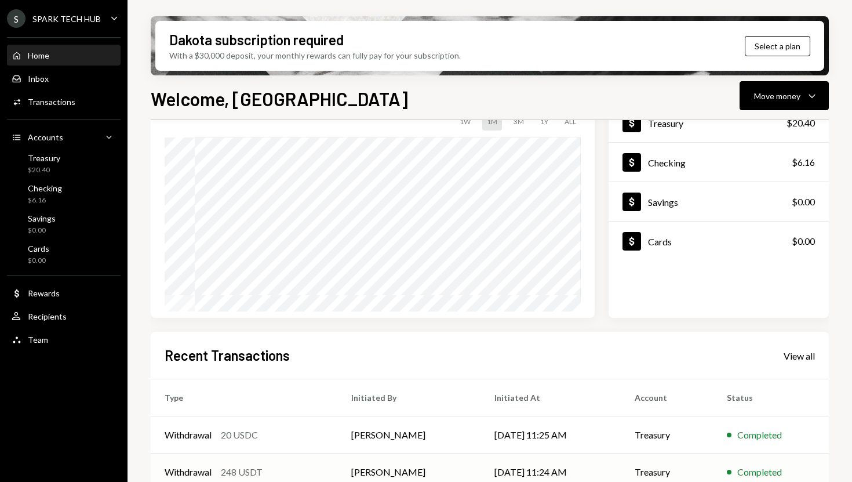
scroll to position [12, 0]
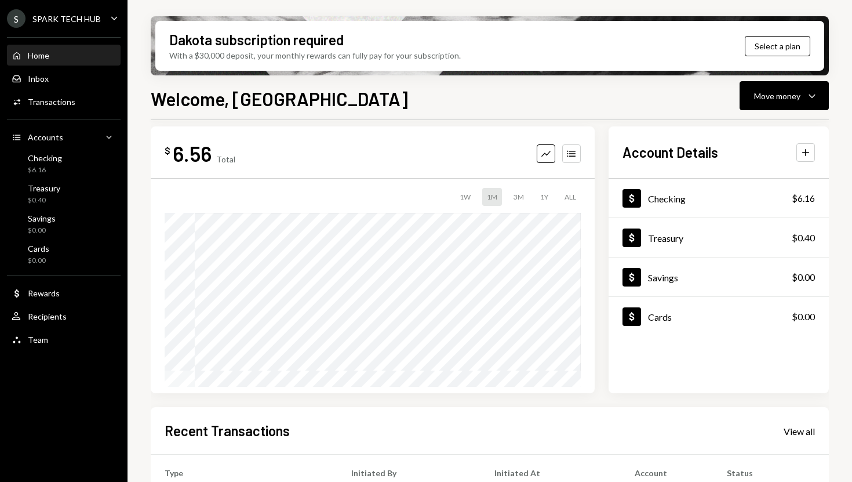
click at [80, 61] on div "Home Home" at bounding box center [64, 56] width 104 height 20
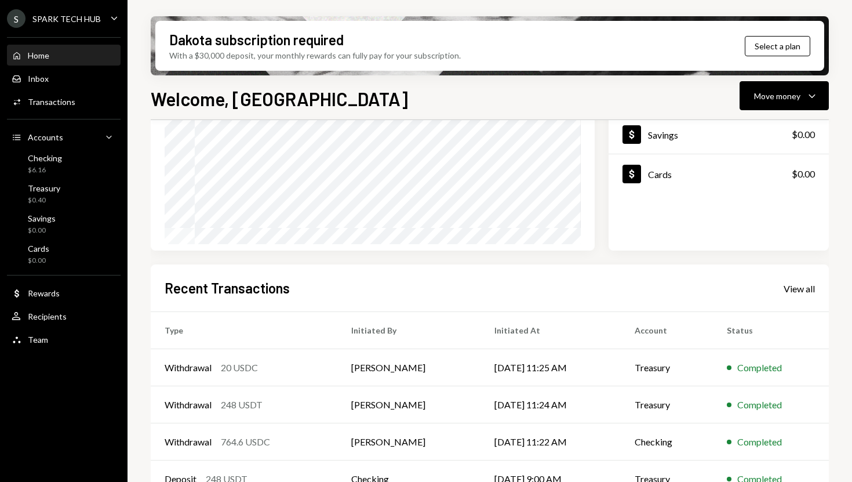
scroll to position [164, 0]
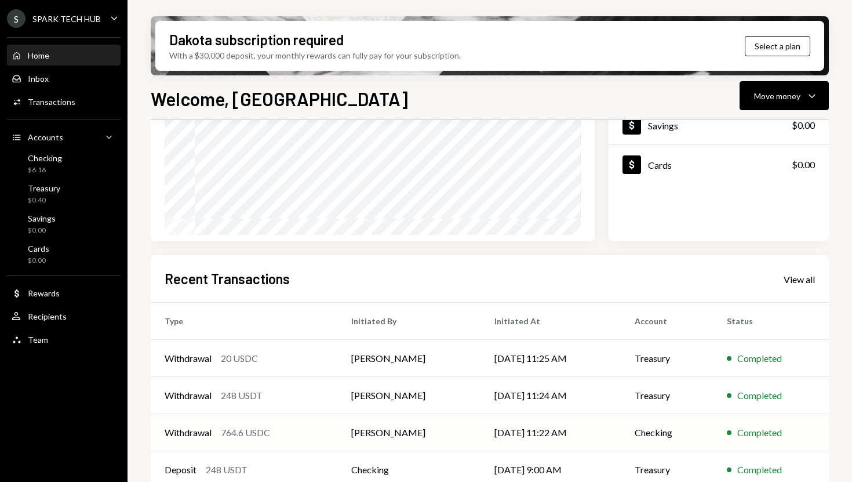
click at [418, 426] on td "[PERSON_NAME]" at bounding box center [408, 432] width 143 height 37
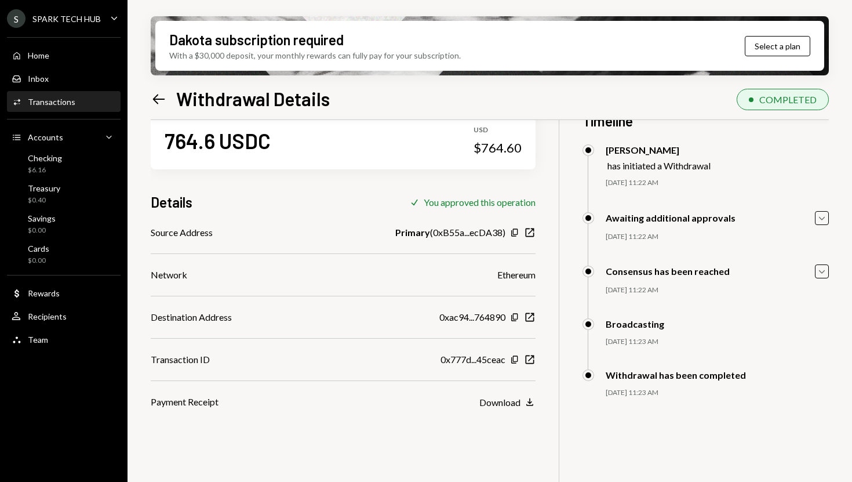
scroll to position [31, 0]
click at [525, 319] on icon "New Window" at bounding box center [530, 318] width 12 height 12
click at [74, 59] on div "Home Home" at bounding box center [64, 55] width 104 height 10
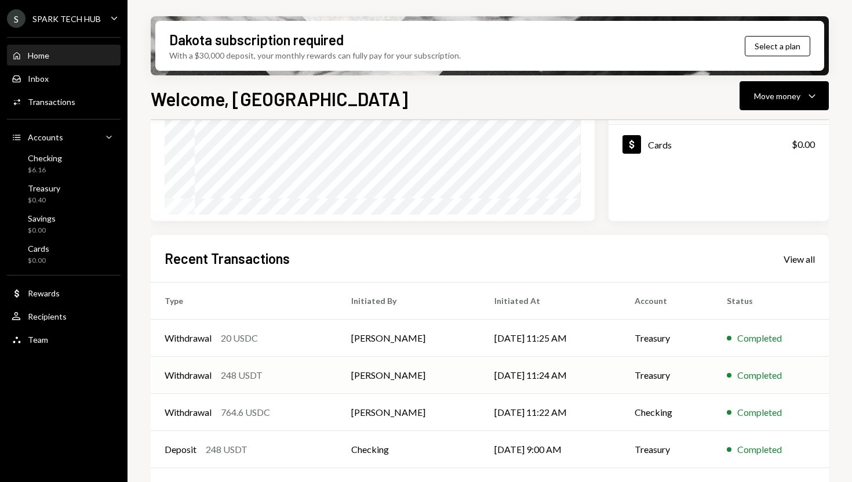
scroll to position [185, 0]
click at [399, 410] on td "[PERSON_NAME]" at bounding box center [408, 411] width 143 height 37
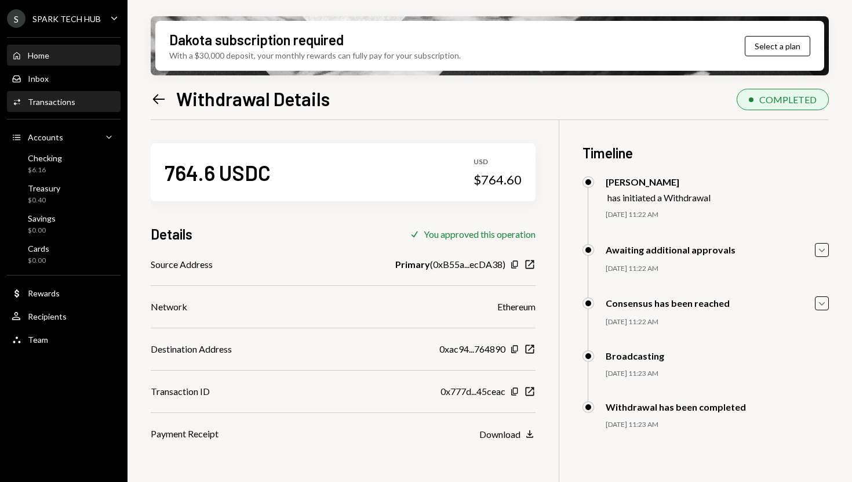
click at [71, 54] on div "Home Home" at bounding box center [64, 55] width 104 height 10
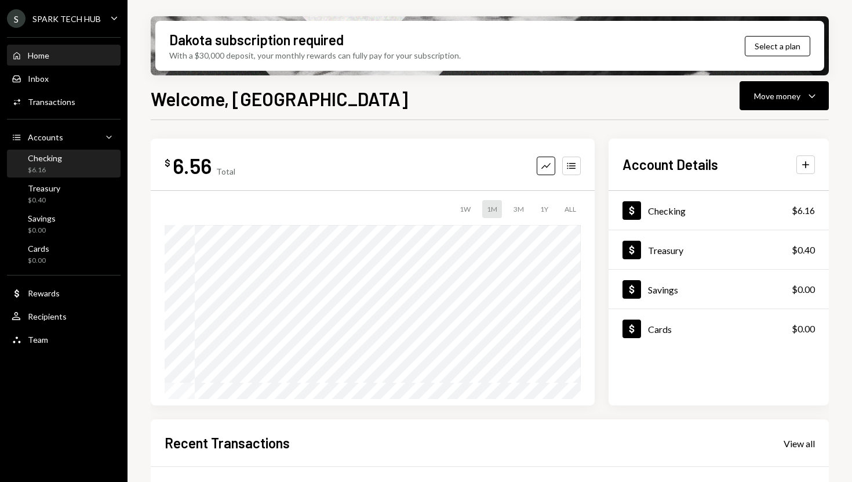
click at [74, 151] on div "Checking $6.16" at bounding box center [64, 164] width 104 height 27
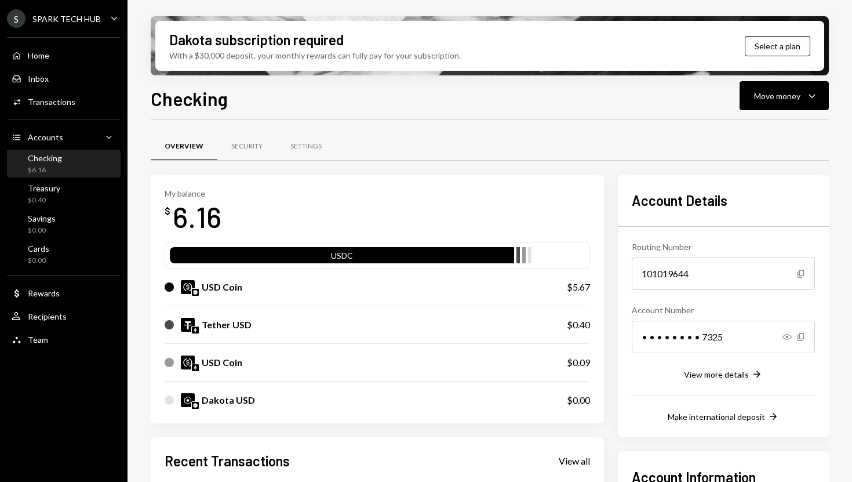
click at [223, 290] on div "USD Coin" at bounding box center [222, 287] width 41 height 14
click at [762, 98] on div "Move money" at bounding box center [777, 96] width 46 height 12
click at [751, 128] on div "Send" at bounding box center [775, 131] width 85 height 12
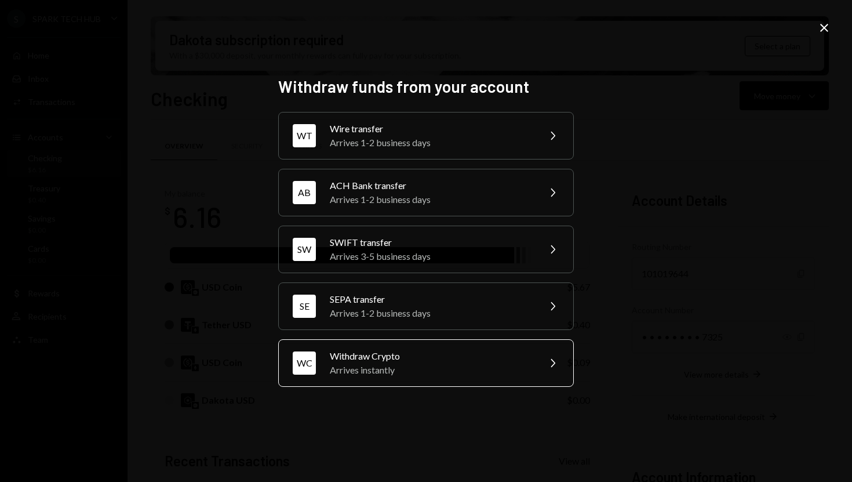
click at [428, 365] on div "Arrives instantly" at bounding box center [431, 370] width 202 height 14
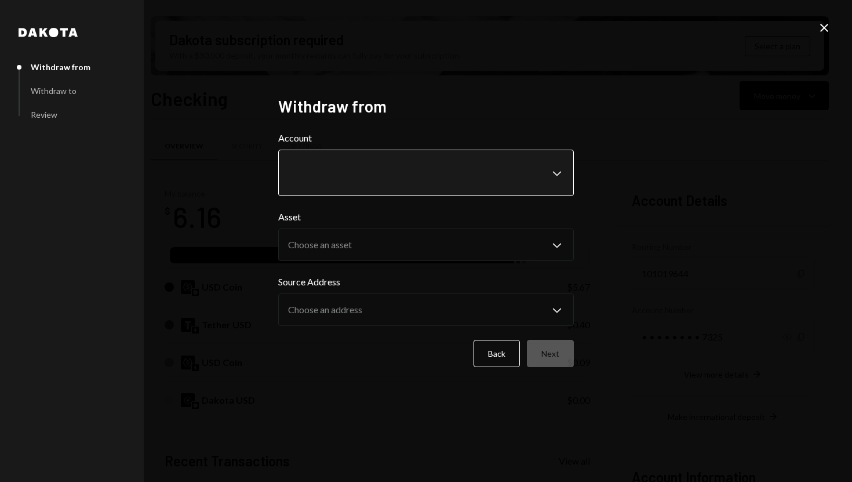
click at [537, 177] on body "S SPARK TECH HUB Caret Down Home Home Inbox Inbox Activities Transactions Accou…" at bounding box center [426, 241] width 852 height 482
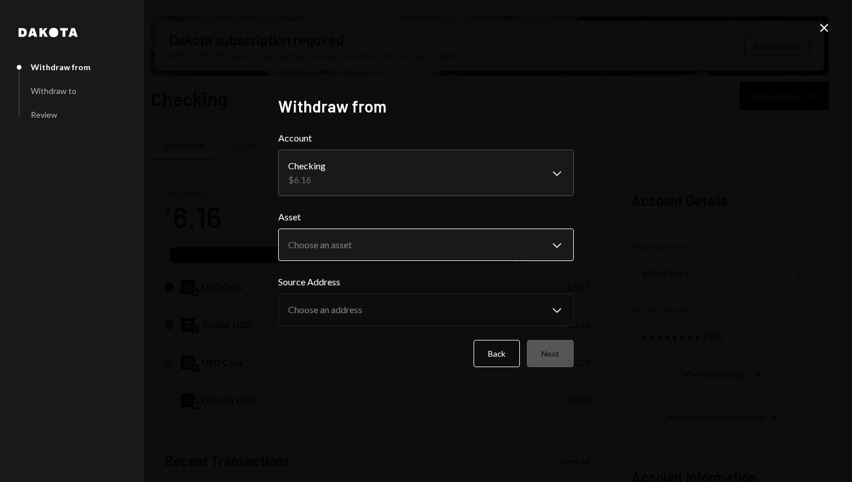
click at [535, 244] on body "S SPARK TECH HUB Caret Down Home Home Inbox Inbox Activities Transactions Accou…" at bounding box center [426, 241] width 852 height 482
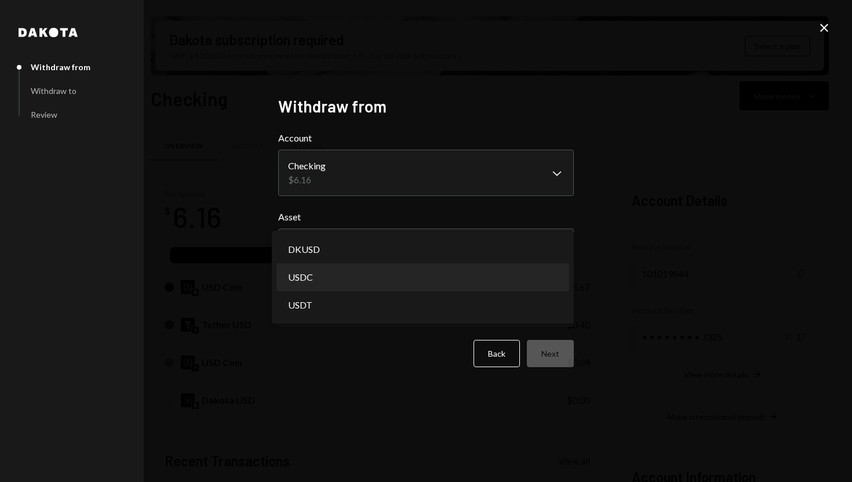
select select "****"
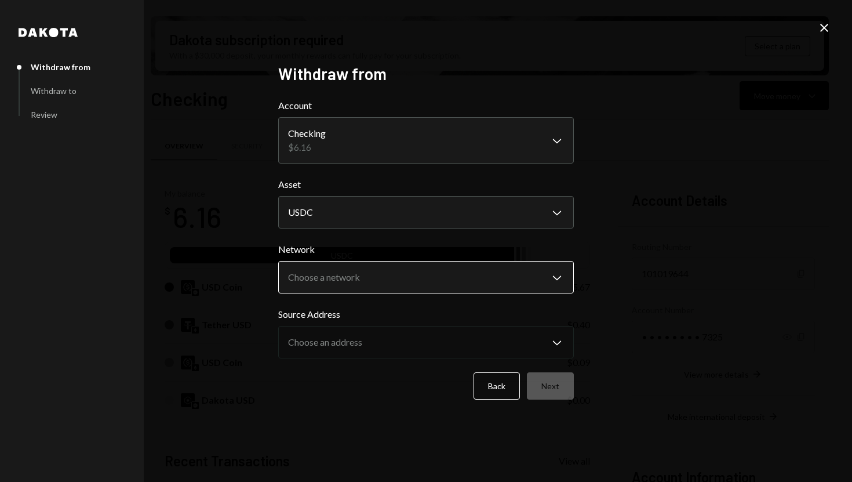
click at [513, 281] on body "S SPARK TECH HUB Caret Down Home Home Inbox Inbox Activities Transactions Accou…" at bounding box center [426, 241] width 852 height 482
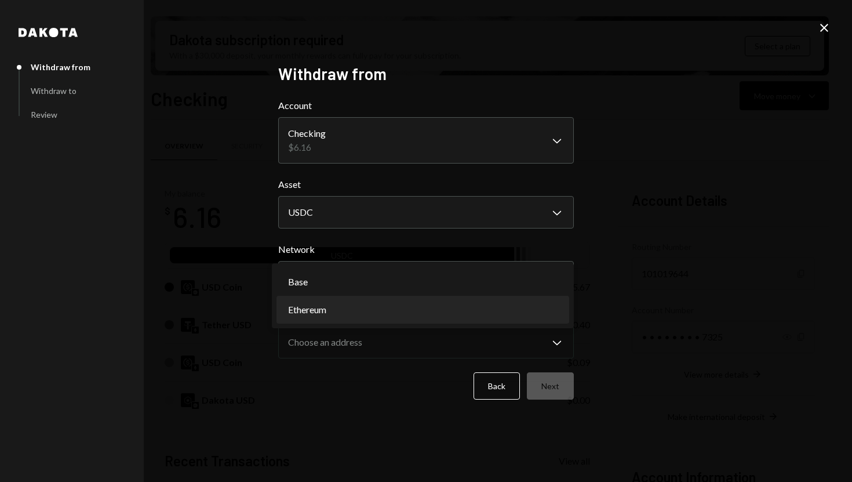
select select "**********"
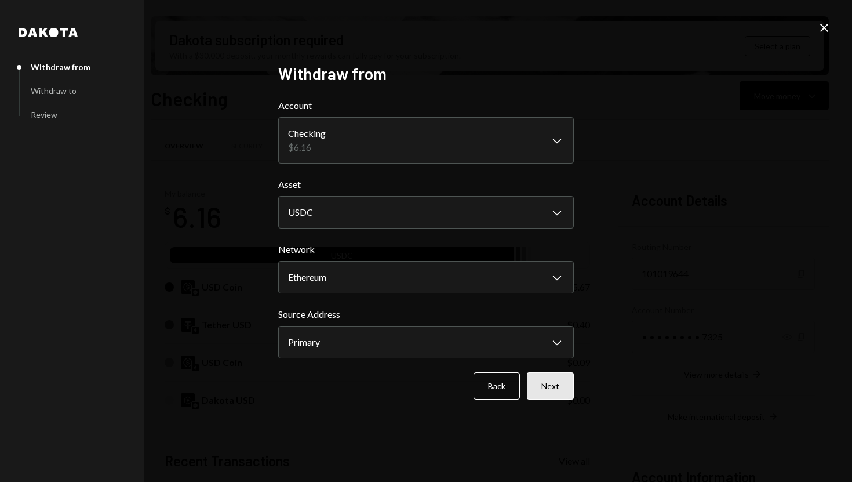
click at [543, 379] on button "Next" at bounding box center [550, 385] width 47 height 27
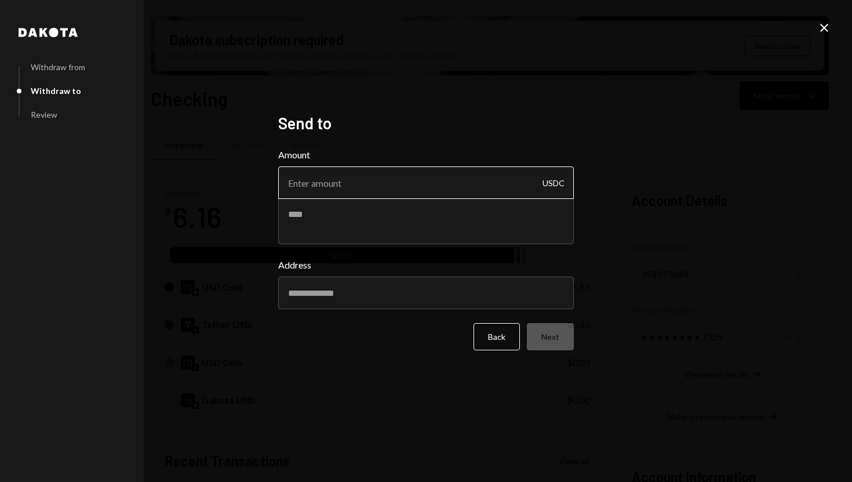
click at [335, 185] on input "Amount" at bounding box center [426, 182] width 296 height 32
type input "6"
click at [307, 290] on div "Address" at bounding box center [426, 283] width 296 height 51
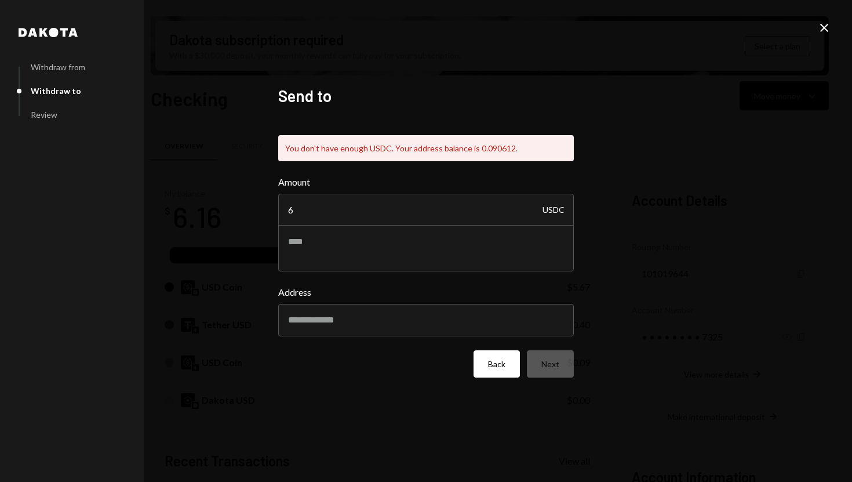
click at [488, 358] on button "Back" at bounding box center [497, 363] width 46 height 27
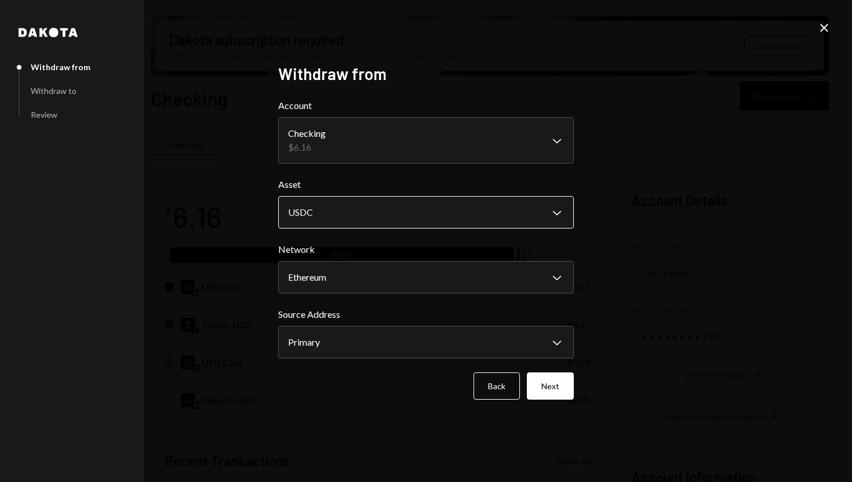
click at [435, 221] on body "S SPARK TECH HUB Caret Down Home Home Inbox Inbox Activities Transactions Accou…" at bounding box center [426, 241] width 852 height 482
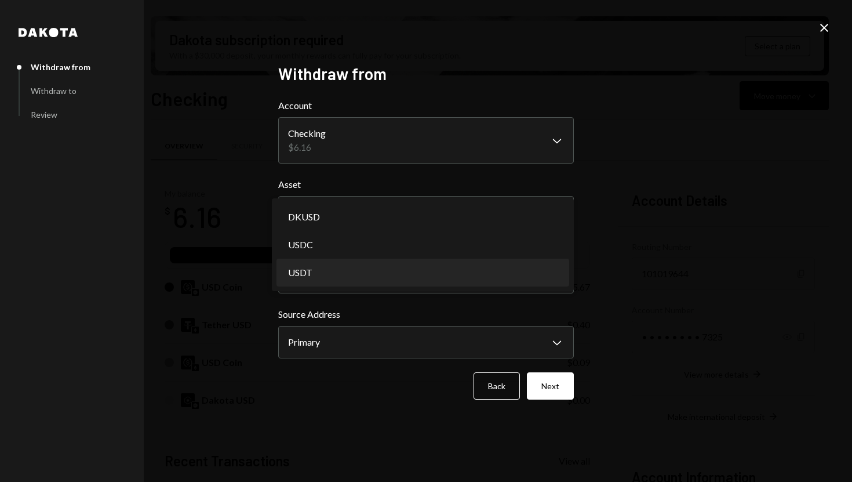
select select "****"
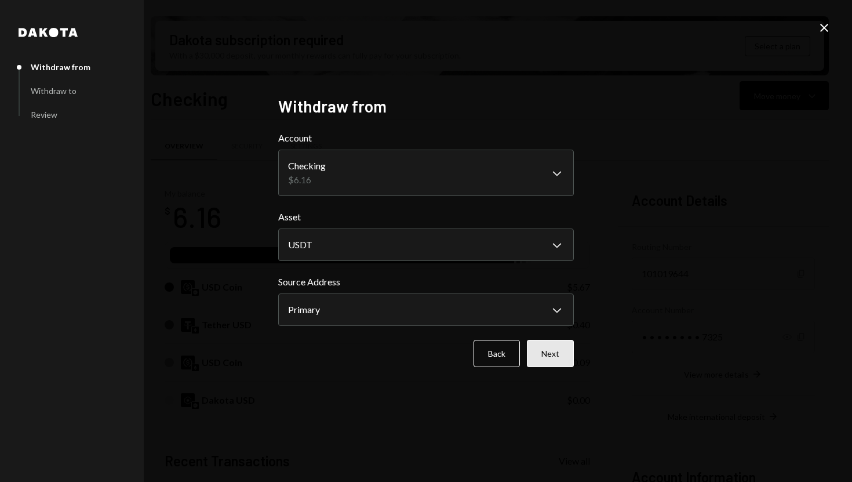
click at [540, 357] on button "Next" at bounding box center [550, 353] width 47 height 27
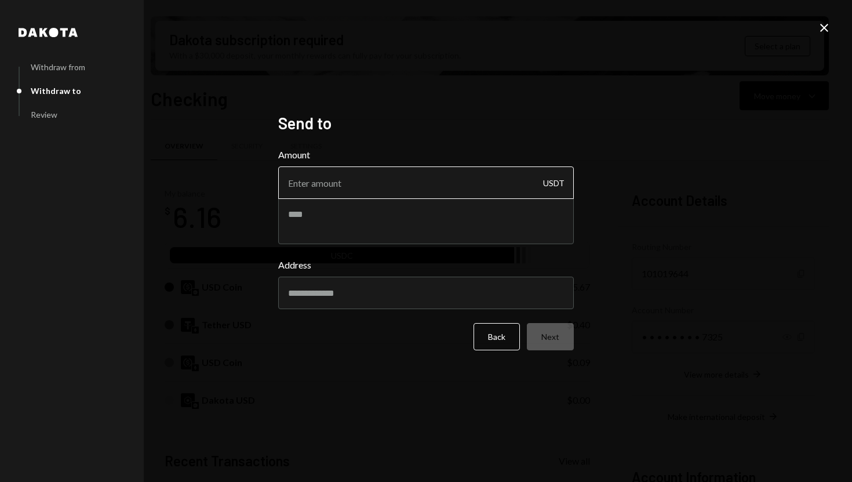
click at [350, 186] on input "Amount" at bounding box center [426, 182] width 296 height 32
type input "6"
click at [316, 299] on div "Address" at bounding box center [426, 283] width 296 height 51
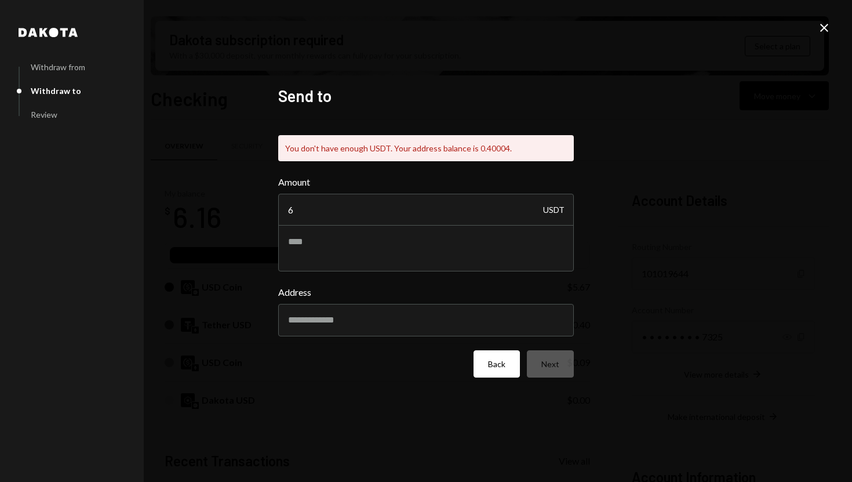
click at [495, 361] on button "Back" at bounding box center [497, 363] width 46 height 27
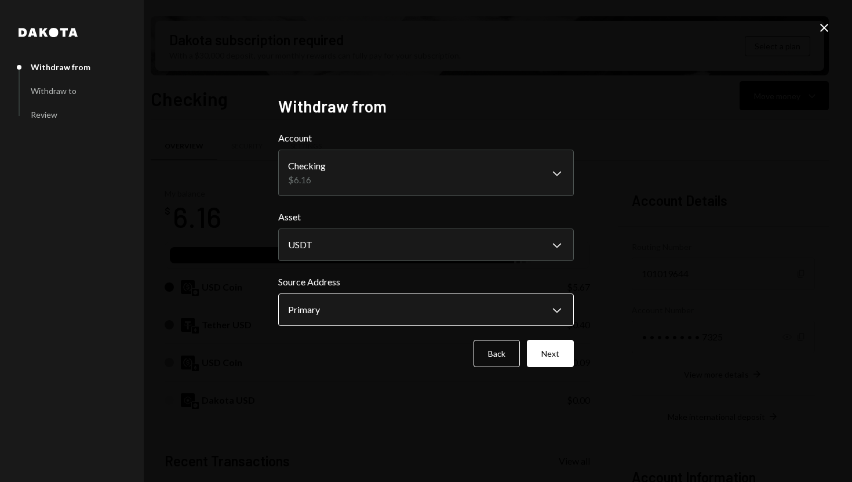
click at [393, 299] on body "S SPARK TECH HUB Caret Down Home Home Inbox Inbox Activities Transactions Accou…" at bounding box center [426, 241] width 852 height 482
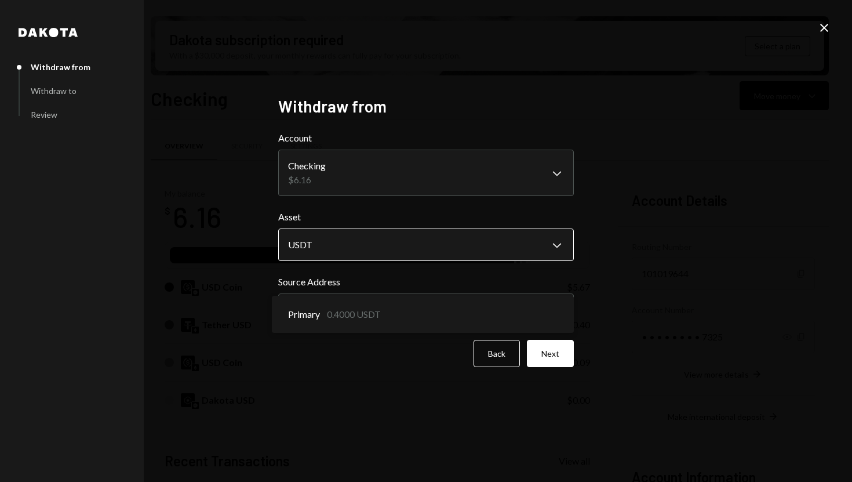
click at [396, 249] on body "S SPARK TECH HUB Caret Down Home Home Inbox Inbox Activities Transactions Accou…" at bounding box center [426, 241] width 852 height 482
click at [398, 241] on body "S SPARK TECH HUB Caret Down Home Home Inbox Inbox Activities Transactions Accou…" at bounding box center [426, 241] width 852 height 482
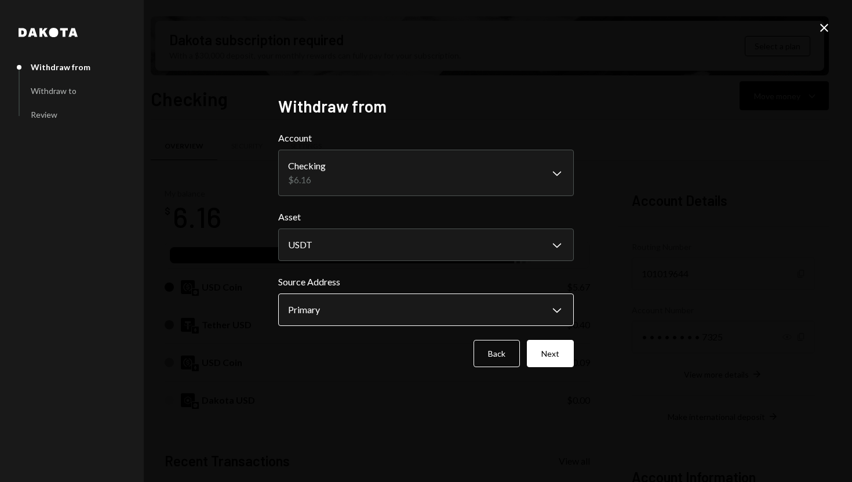
click at [459, 322] on body "S SPARK TECH HUB Caret Down Home Home Inbox Inbox Activities Transactions Accou…" at bounding box center [426, 241] width 852 height 482
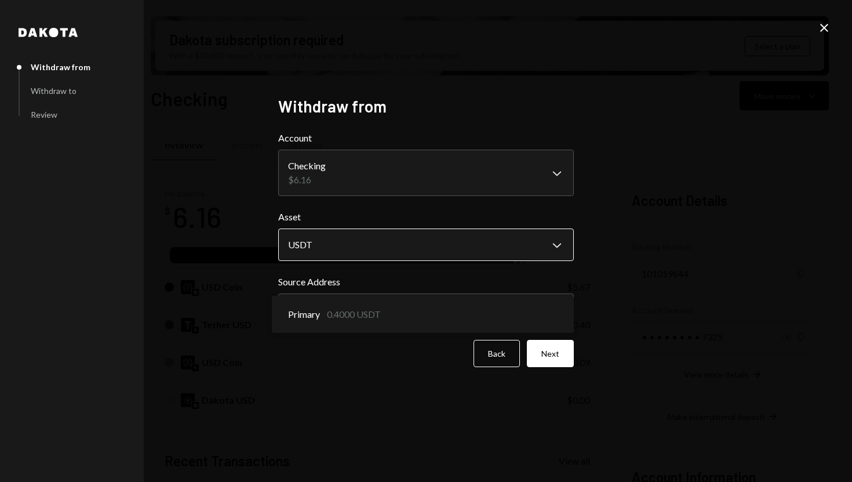
click at [437, 246] on body "S SPARK TECH HUB Caret Down Home Home Inbox Inbox Activities Transactions Accou…" at bounding box center [426, 241] width 852 height 482
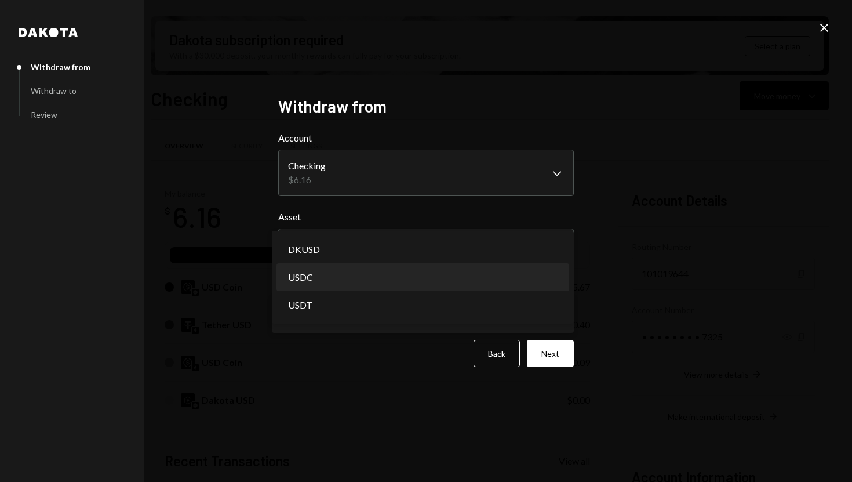
select select "****"
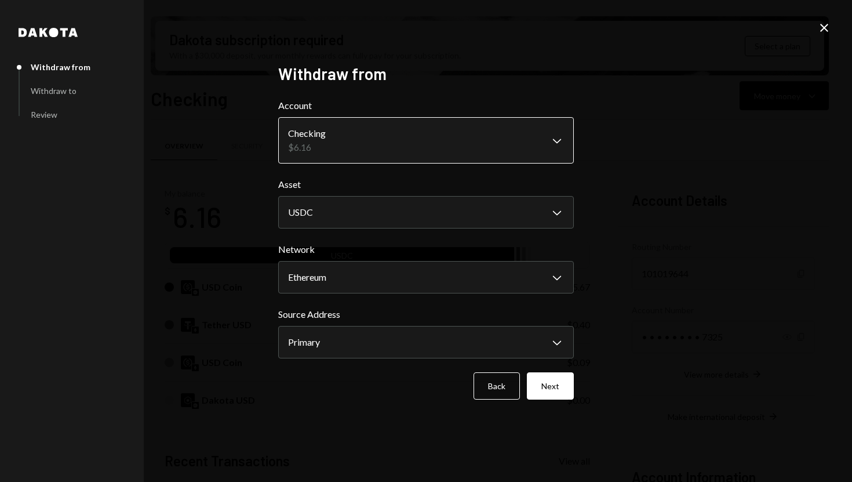
click at [493, 140] on body "S SPARK TECH HUB Caret Down Home Home Inbox Inbox Activities Transactions Accou…" at bounding box center [426, 241] width 852 height 482
click at [824, 21] on icon "Close" at bounding box center [824, 28] width 14 height 14
